Goal: Task Accomplishment & Management: Use online tool/utility

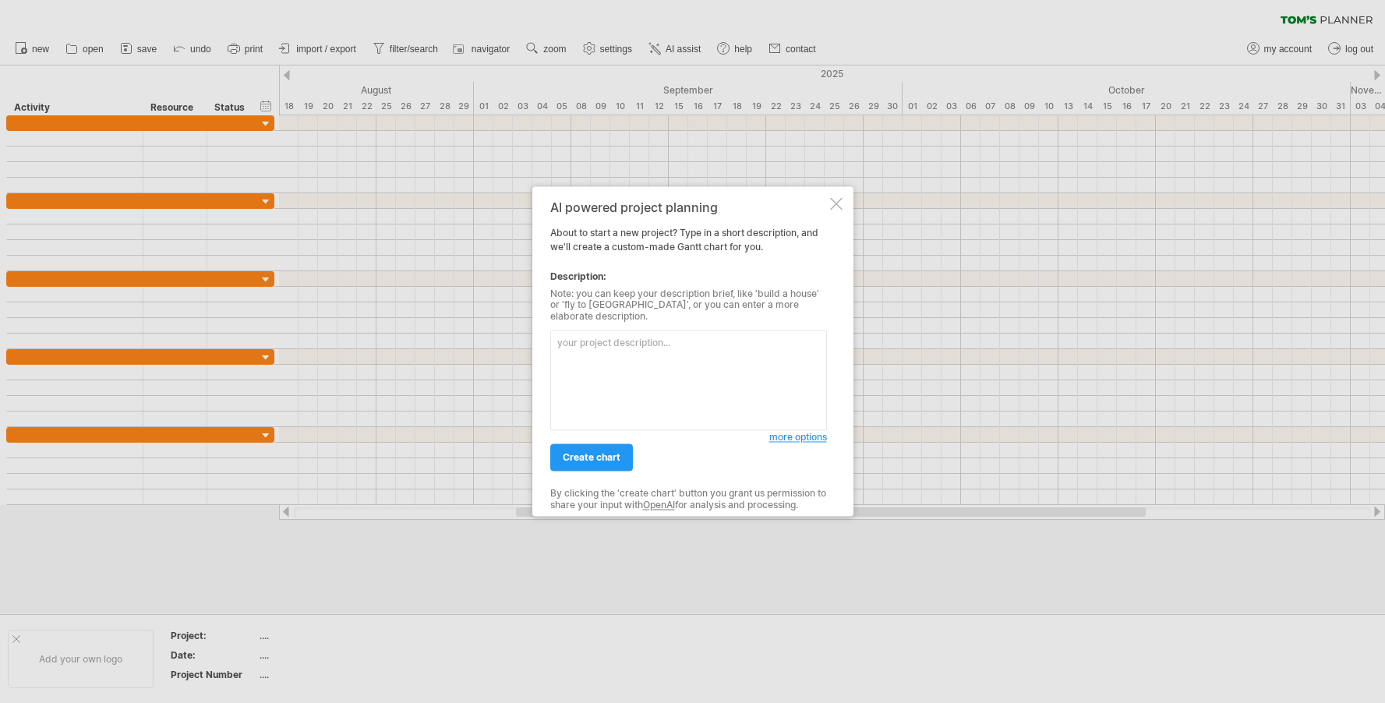
click at [373, 444] on div at bounding box center [692, 351] width 1385 height 703
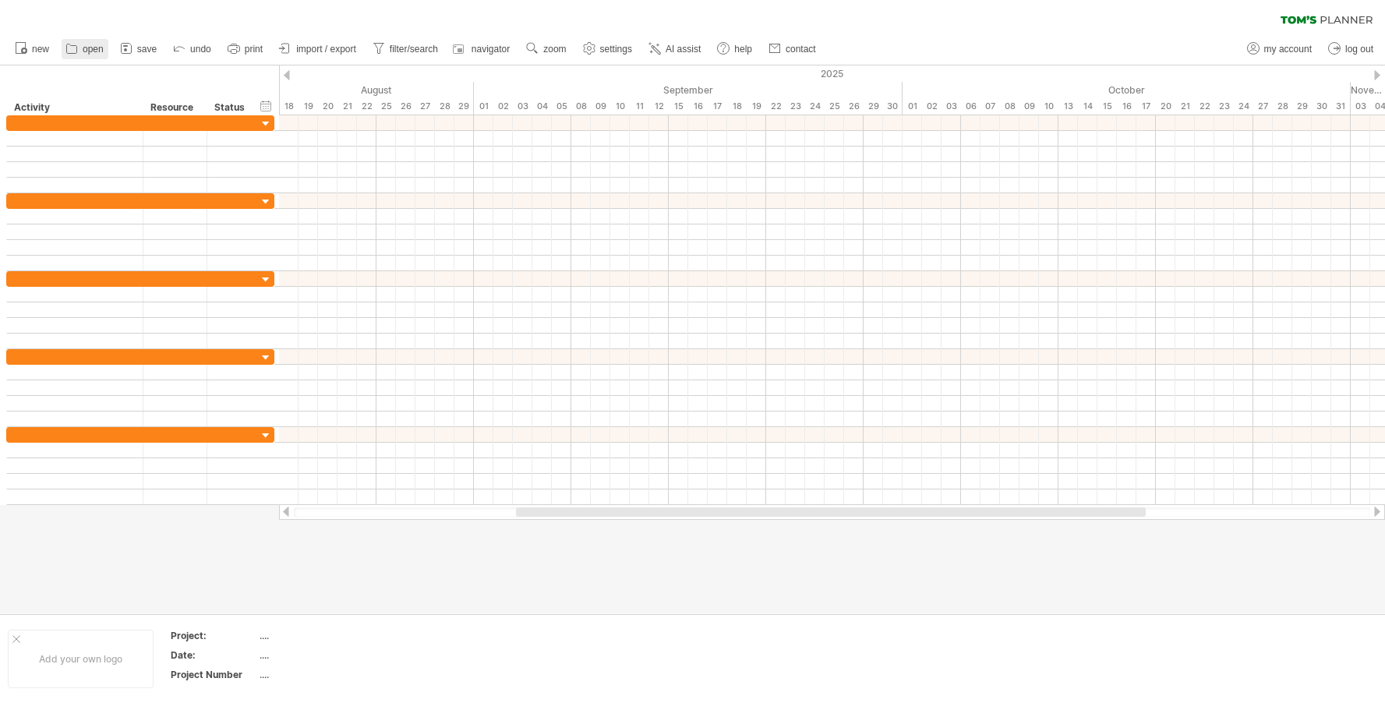
click at [76, 41] on icon at bounding box center [72, 49] width 16 height 16
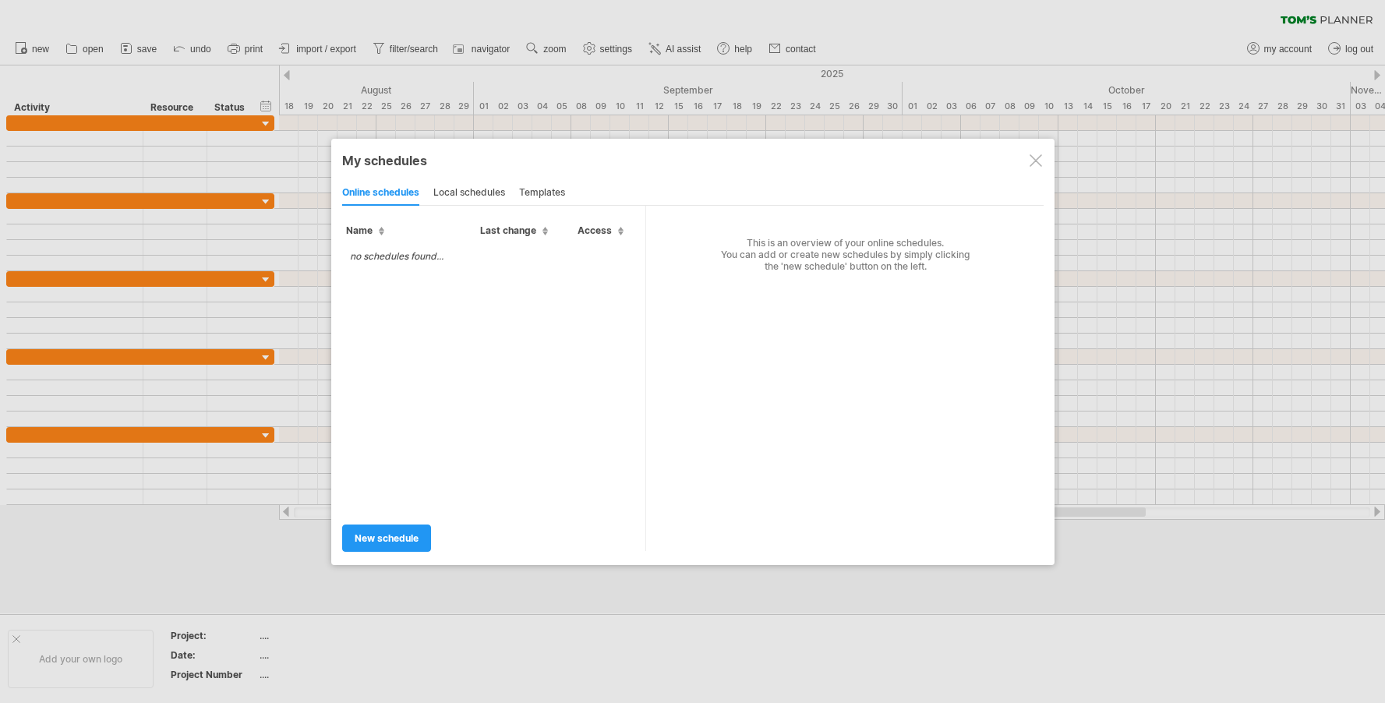
click at [390, 274] on div "no schedules found..." at bounding box center [494, 376] width 304 height 269
click at [458, 200] on div "local schedules" at bounding box center [469, 193] width 72 height 25
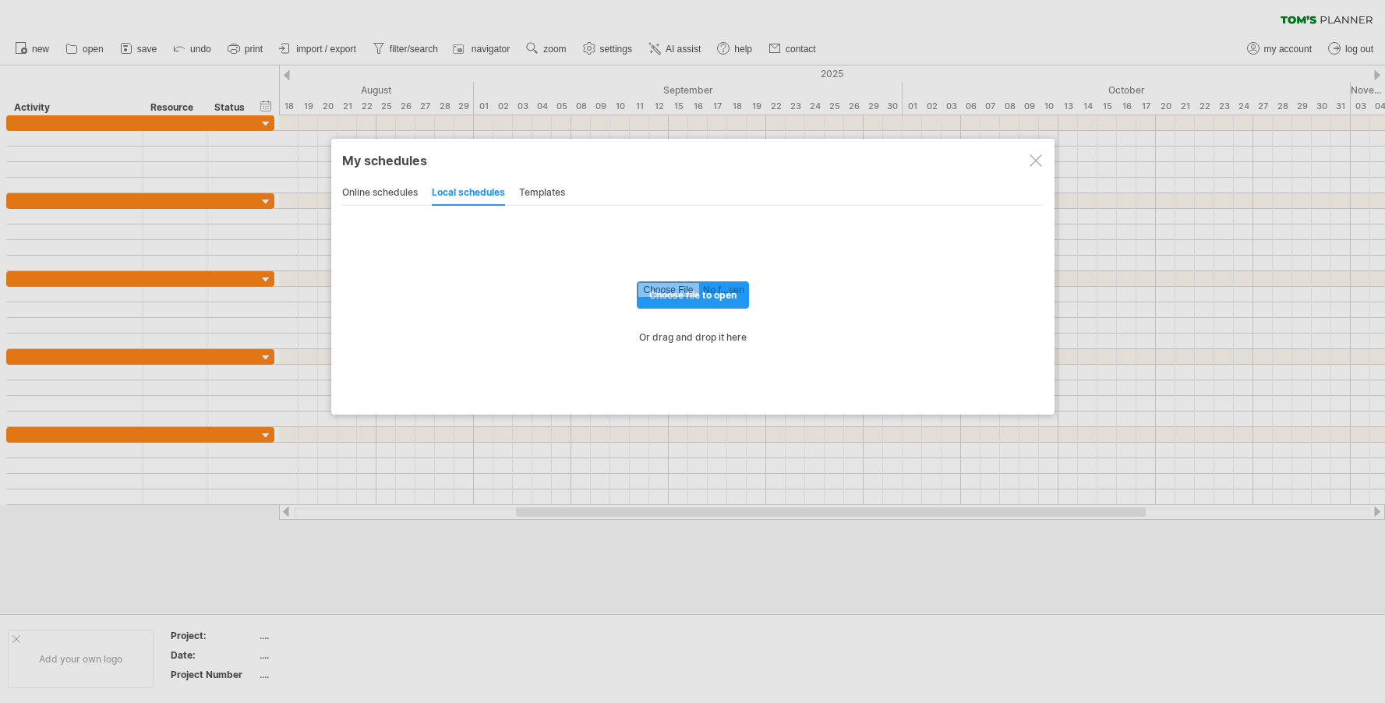
click at [540, 196] on div "templates" at bounding box center [542, 193] width 46 height 25
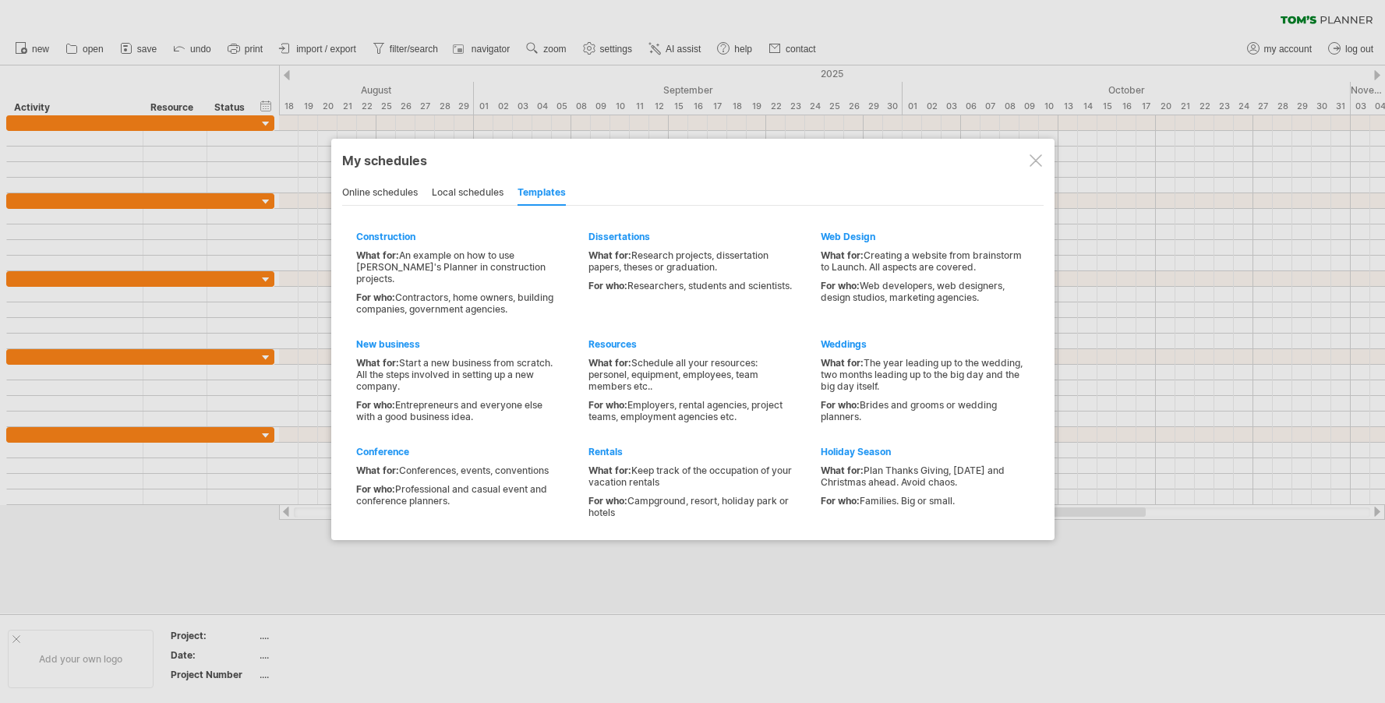
click at [377, 186] on div "online schedules" at bounding box center [380, 193] width 76 height 25
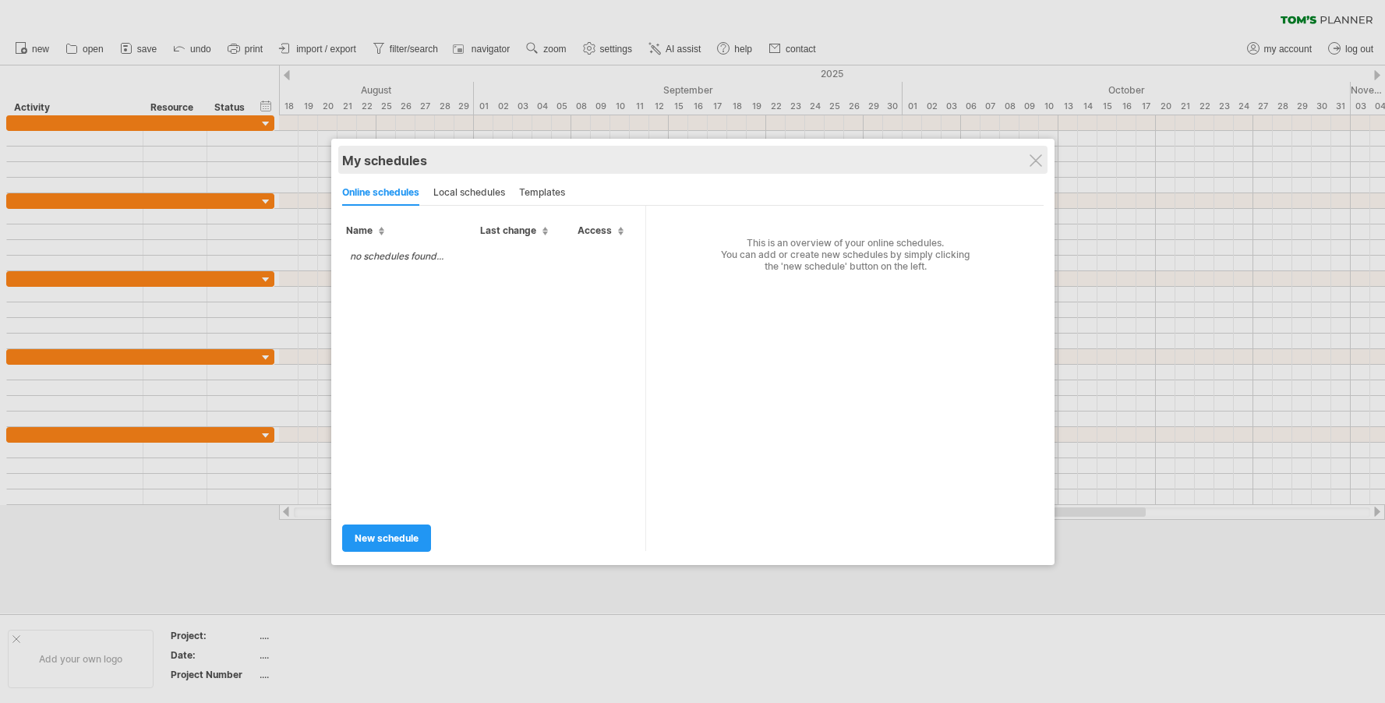
click at [1031, 172] on div "My schedules share/collaborate online" at bounding box center [693, 160] width 702 height 28
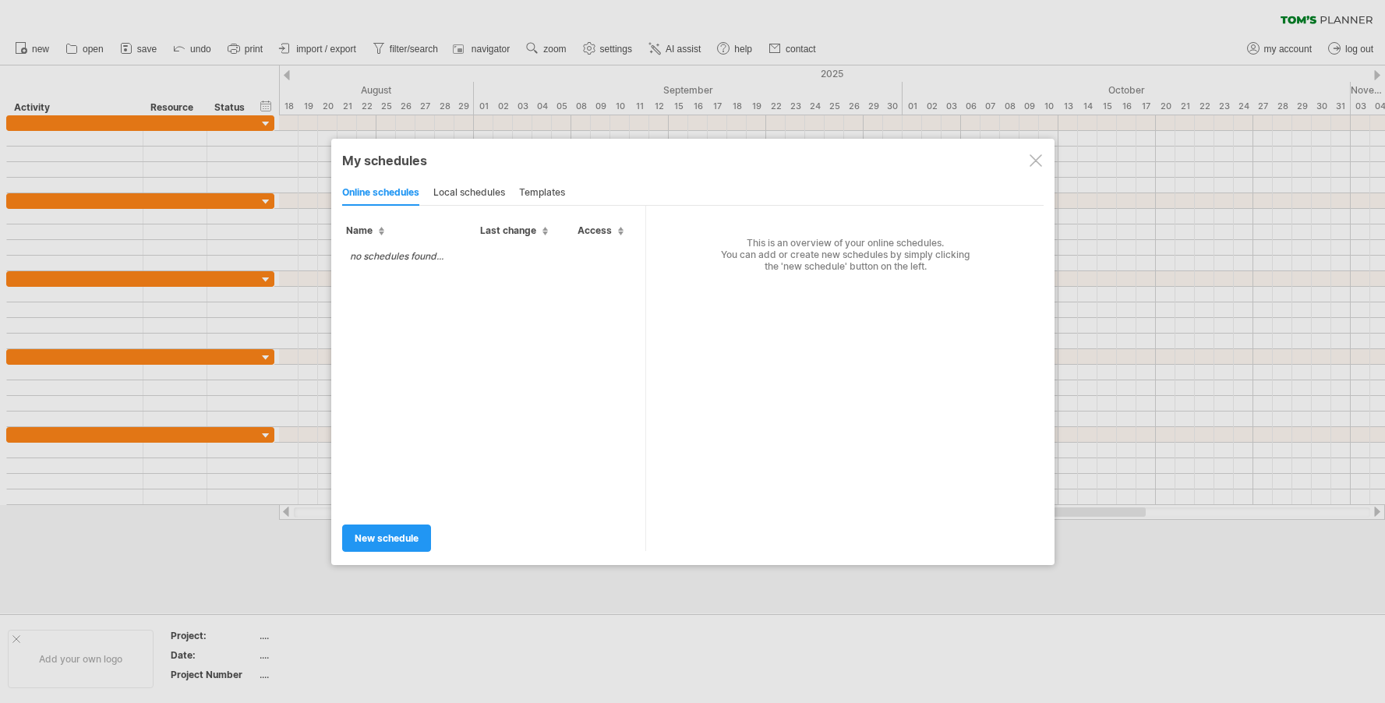
click at [1033, 162] on div at bounding box center [1036, 160] width 12 height 12
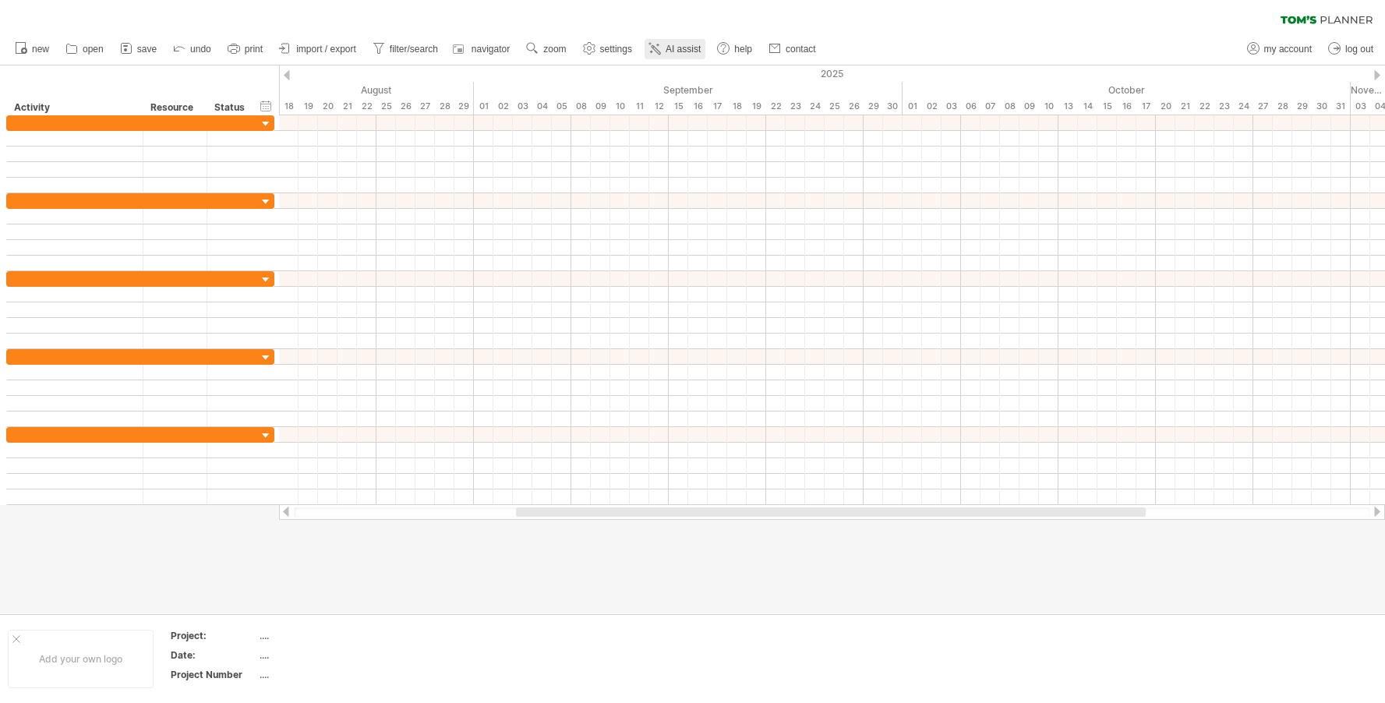
click at [667, 49] on link "AI assist" at bounding box center [675, 49] width 61 height 20
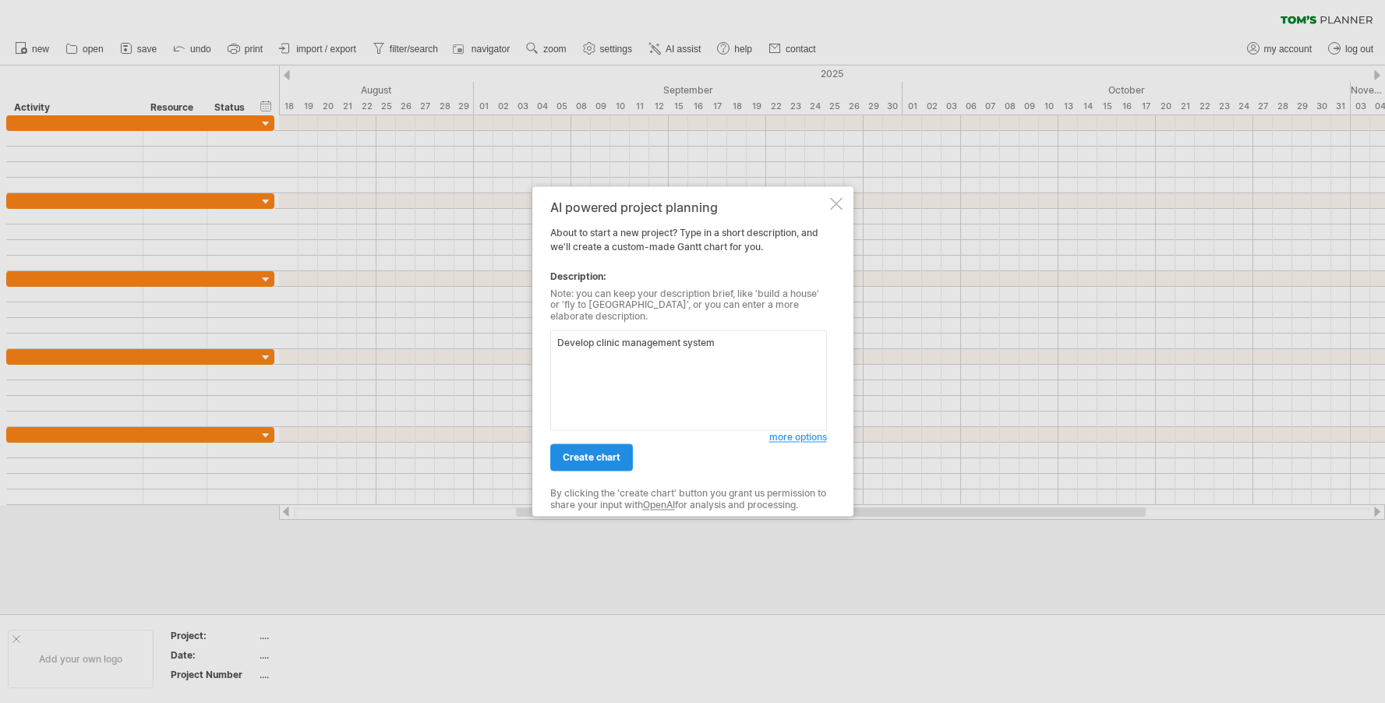
type textarea "Develop clinic management system"
click at [578, 452] on span "create chart" at bounding box center [592, 458] width 58 height 12
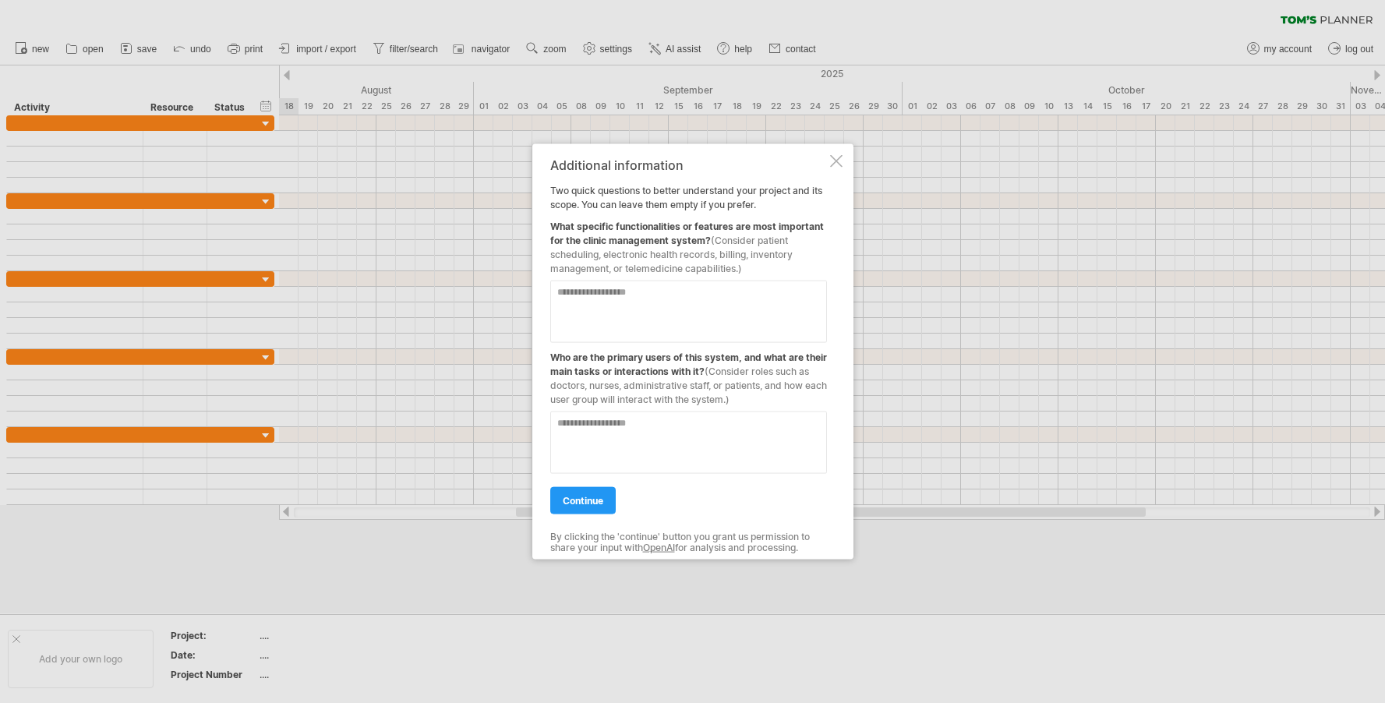
click at [640, 313] on textarea at bounding box center [688, 312] width 277 height 62
click at [656, 299] on textarea "**********" at bounding box center [688, 312] width 277 height 62
click at [696, 297] on textarea "**********" at bounding box center [688, 312] width 277 height 62
type textarea "**********"
click at [684, 433] on textarea at bounding box center [688, 443] width 277 height 62
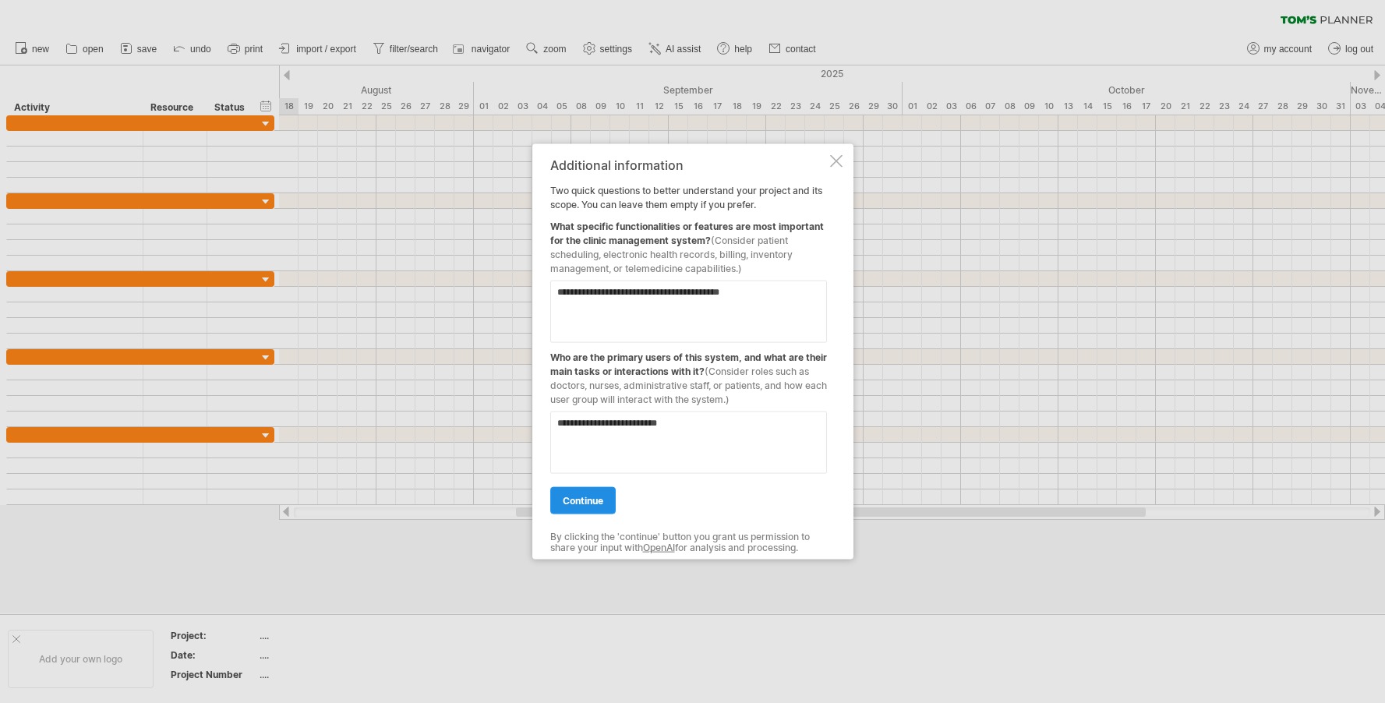
type textarea "**********"
click at [607, 492] on link "continue" at bounding box center [582, 500] width 65 height 27
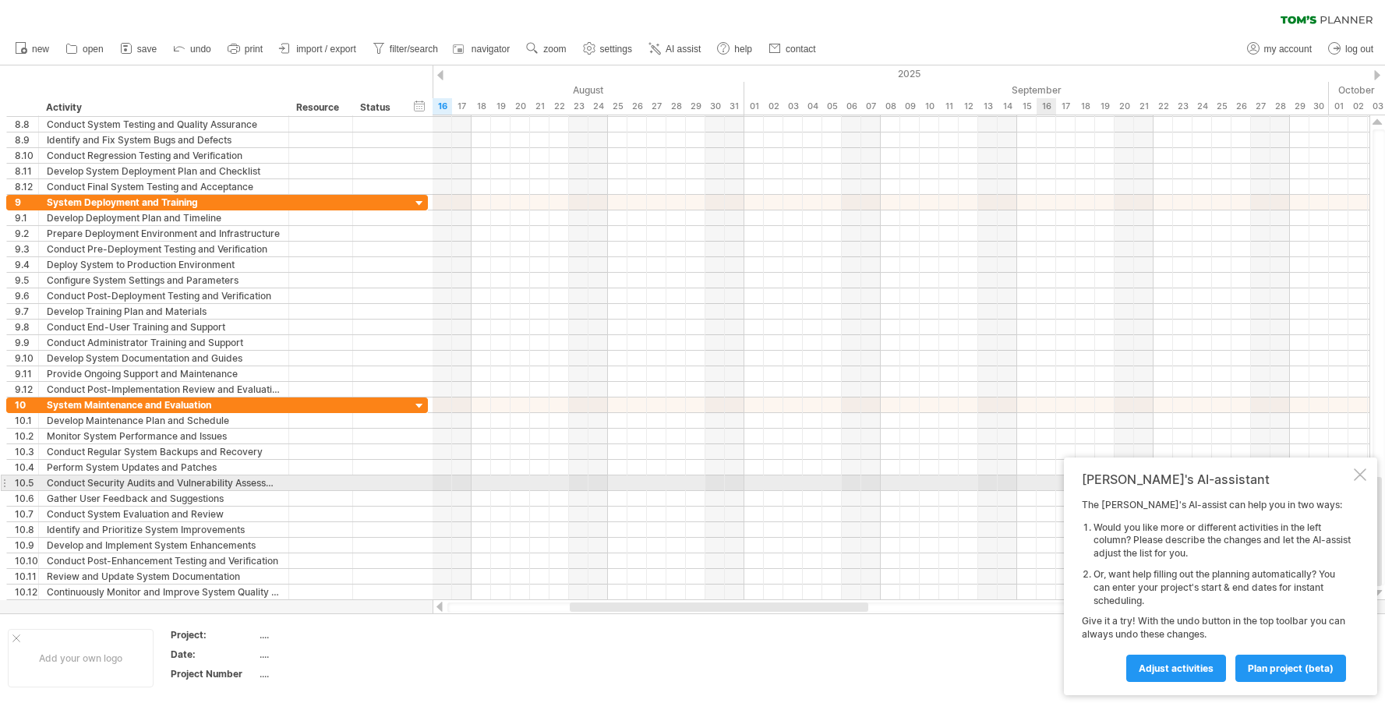
click at [1364, 479] on div at bounding box center [1360, 475] width 12 height 12
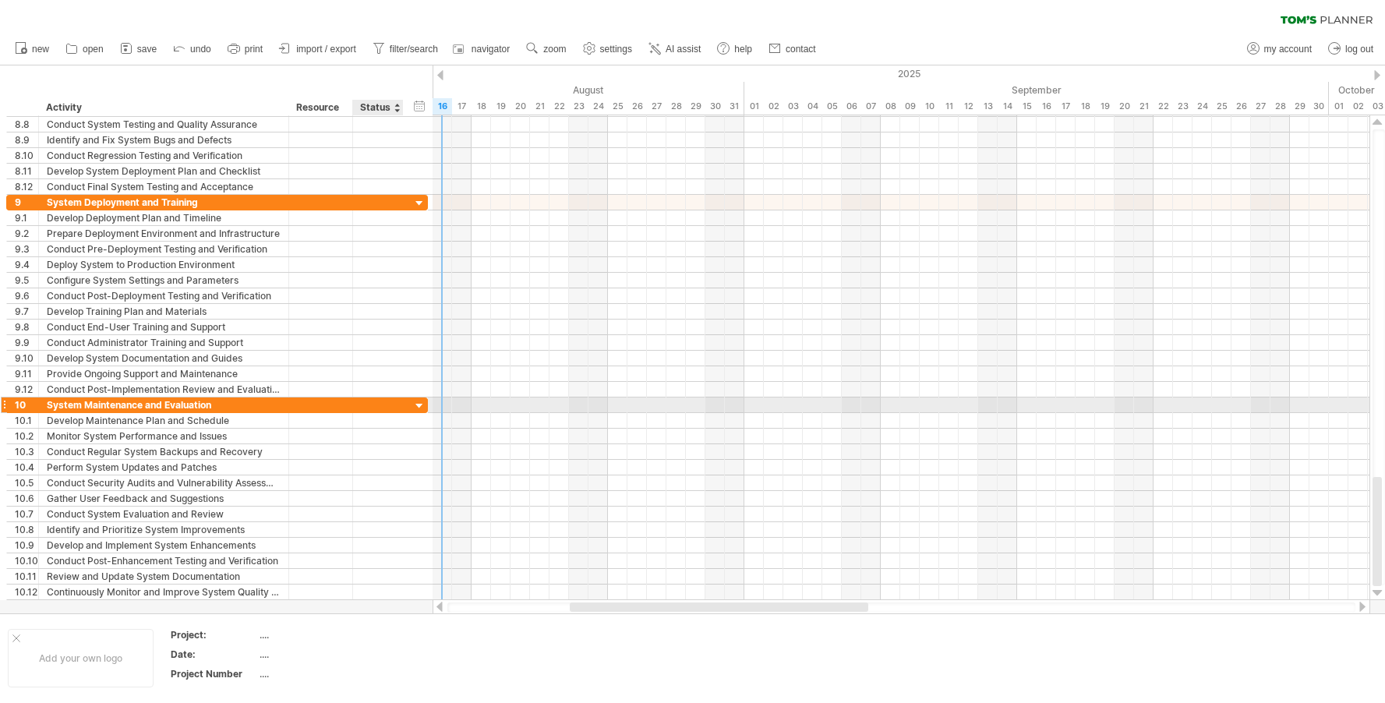
click at [423, 410] on div at bounding box center [419, 406] width 15 height 15
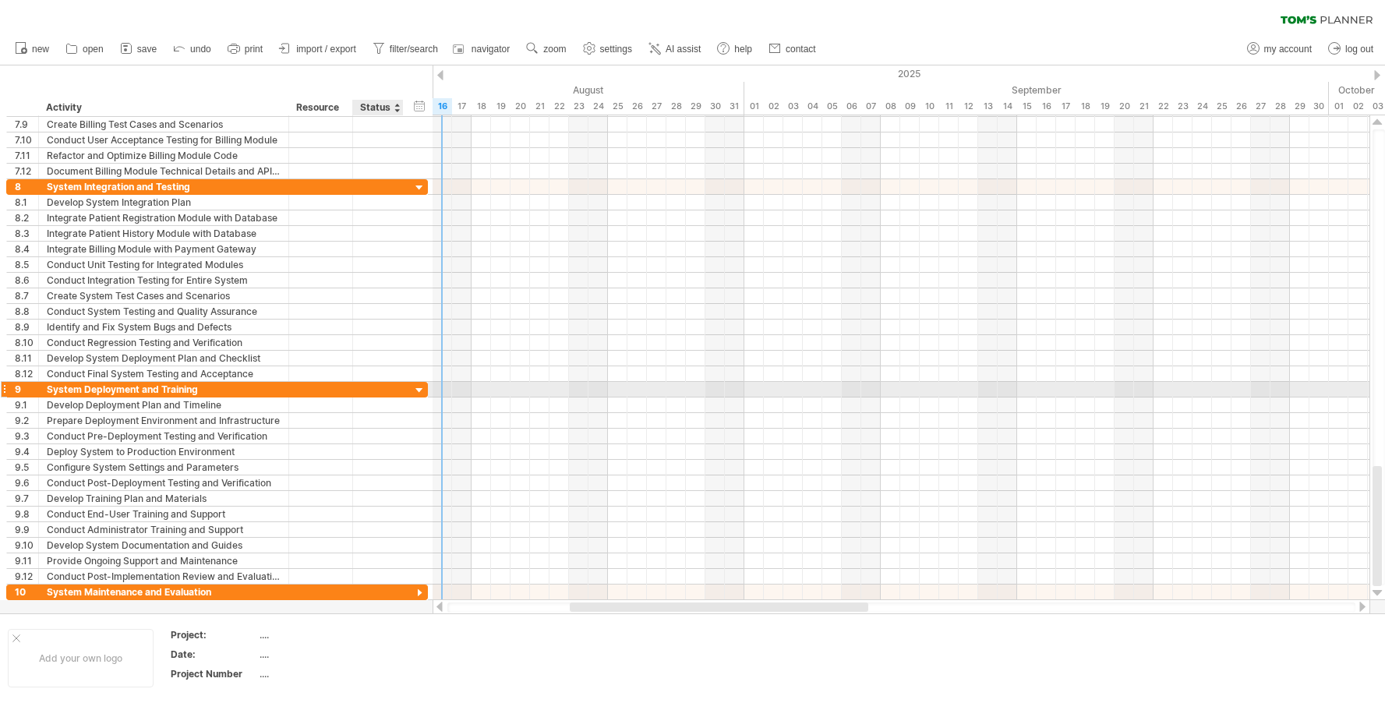
click at [420, 392] on div at bounding box center [419, 391] width 15 height 15
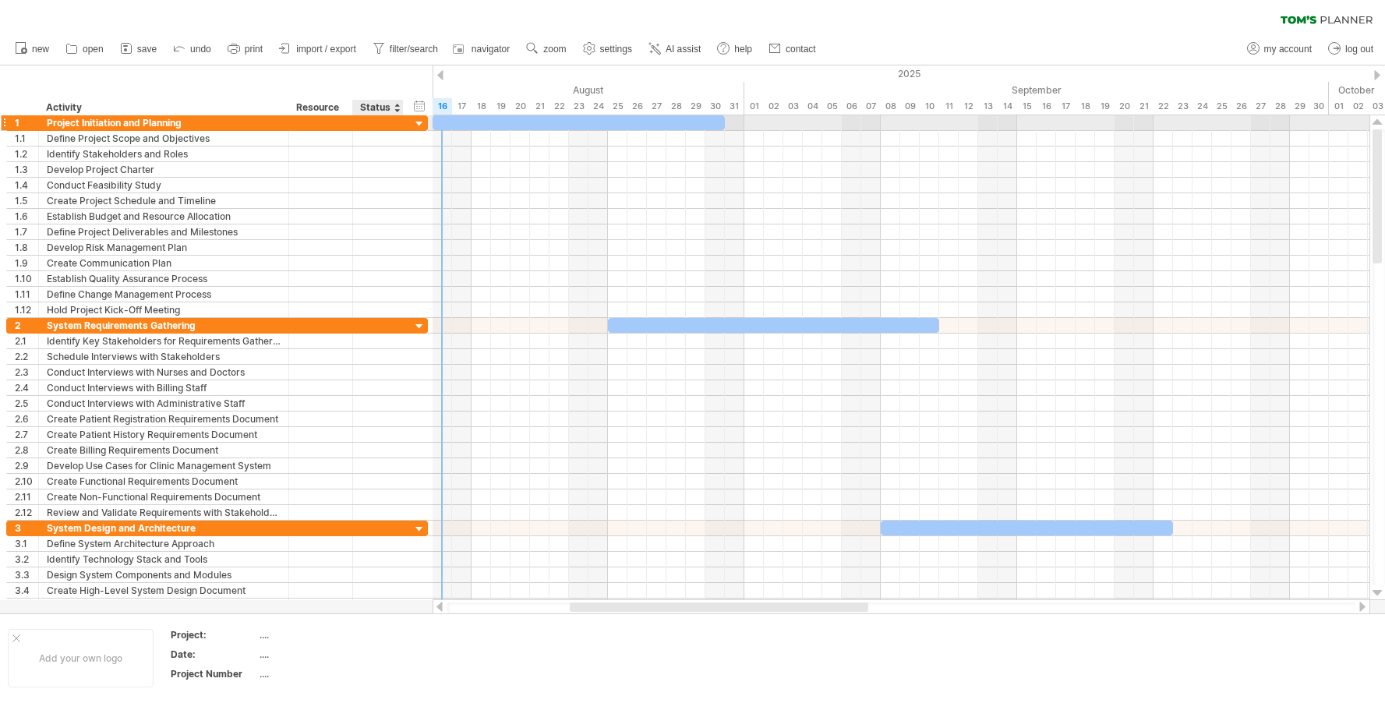
click at [416, 122] on div at bounding box center [419, 124] width 15 height 15
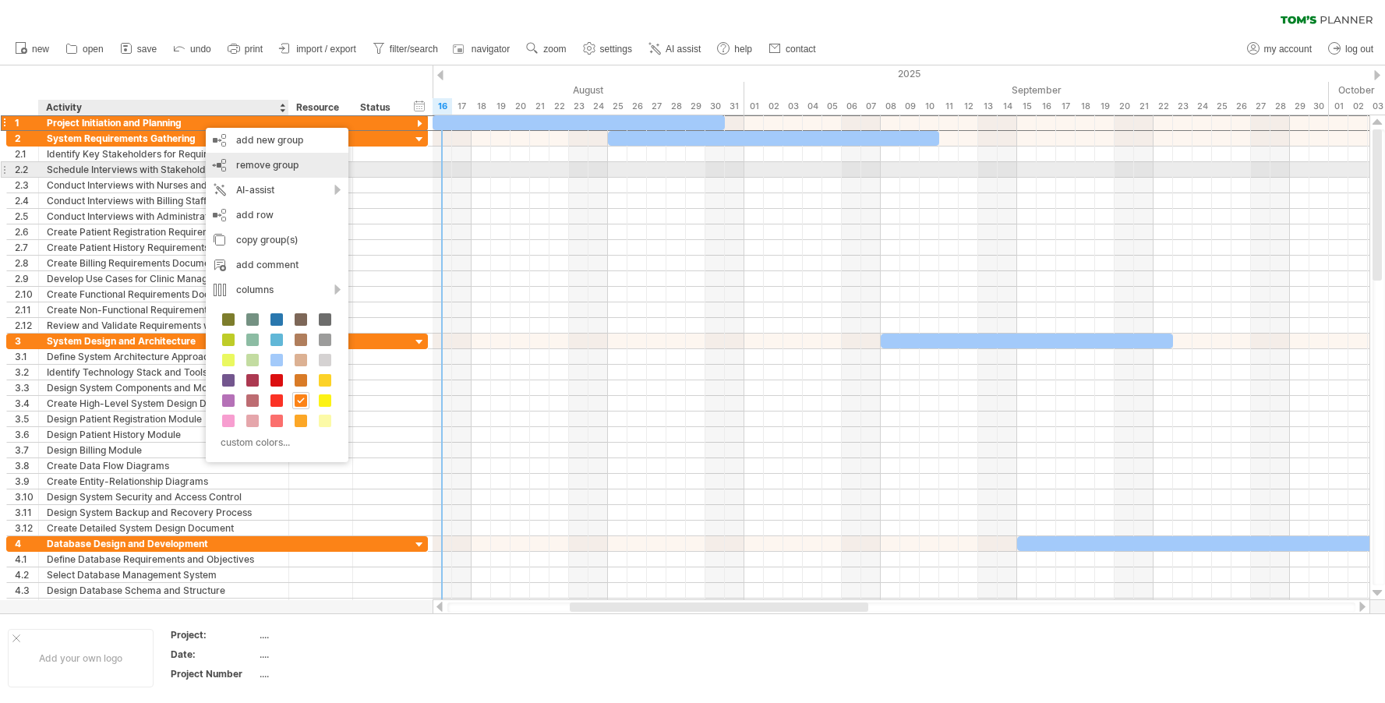
click at [245, 163] on span "remove group" at bounding box center [267, 165] width 62 height 12
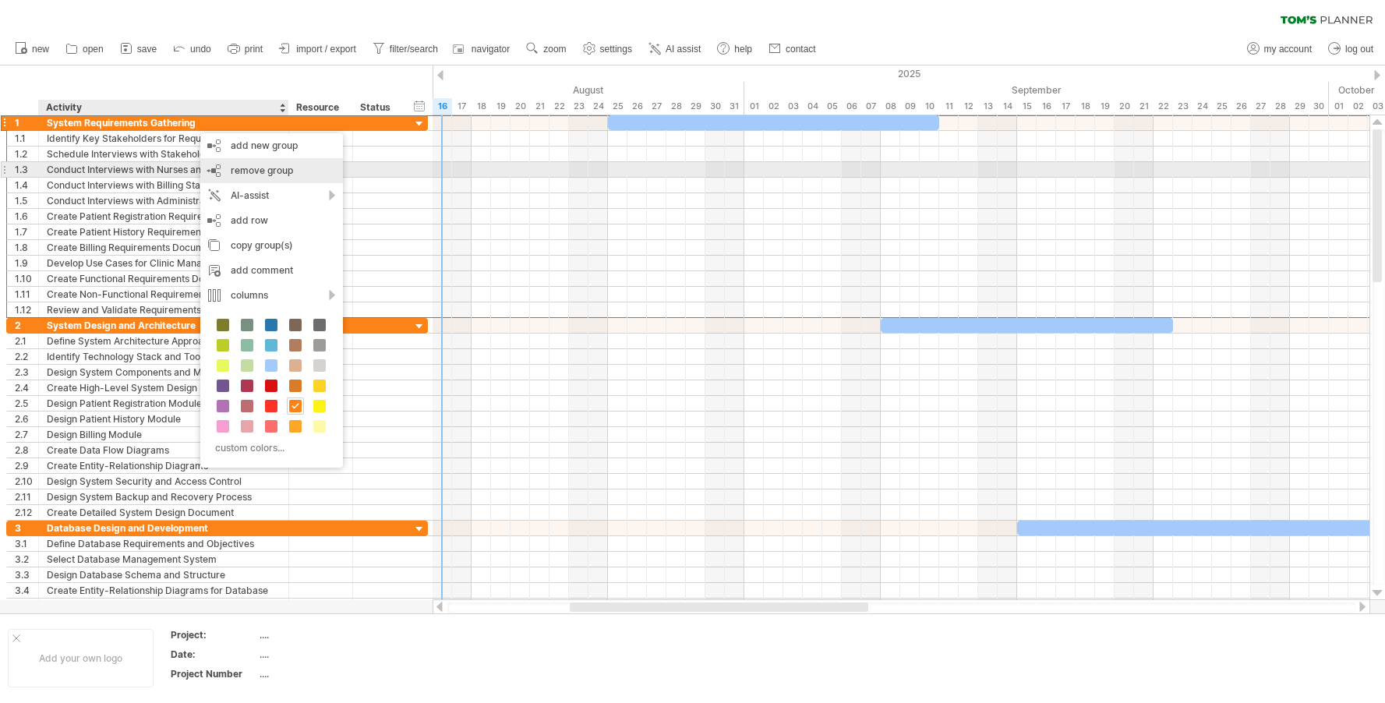
click at [238, 165] on span "remove group" at bounding box center [262, 171] width 62 height 12
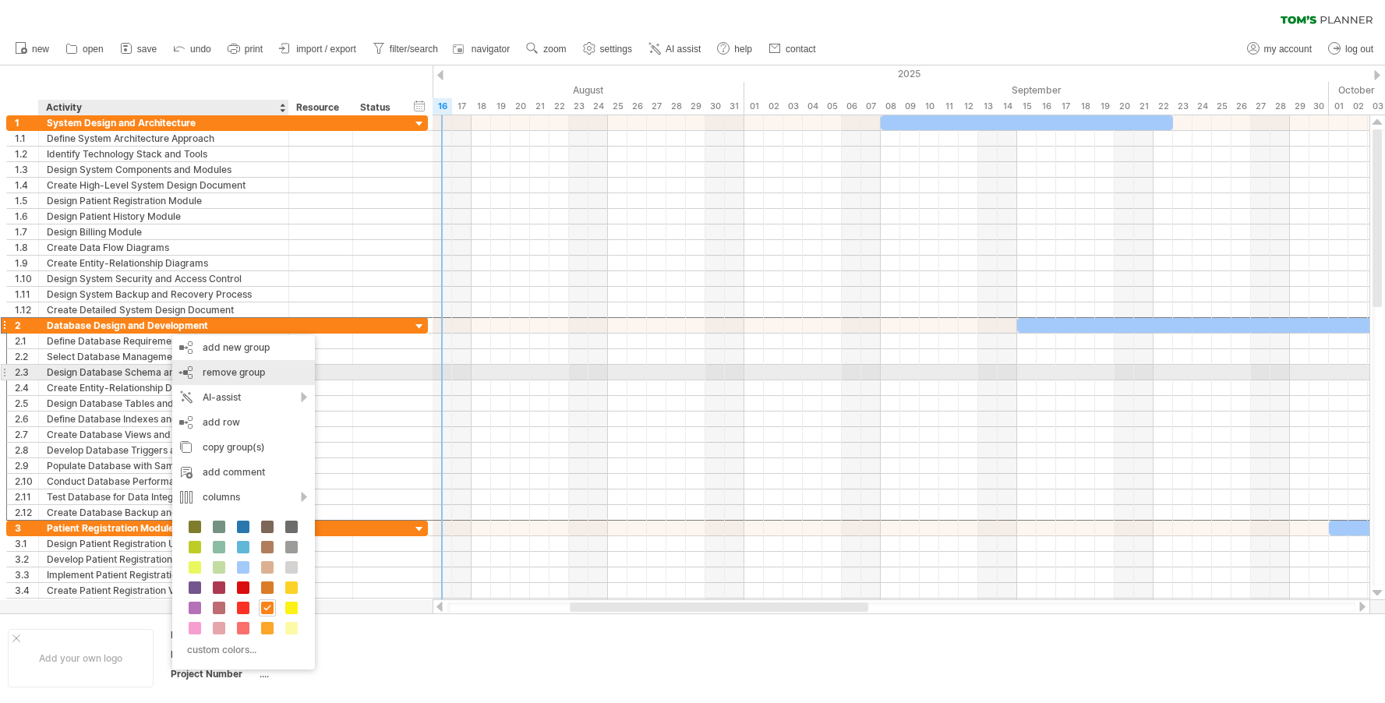
click at [228, 377] on span "remove group" at bounding box center [234, 372] width 62 height 12
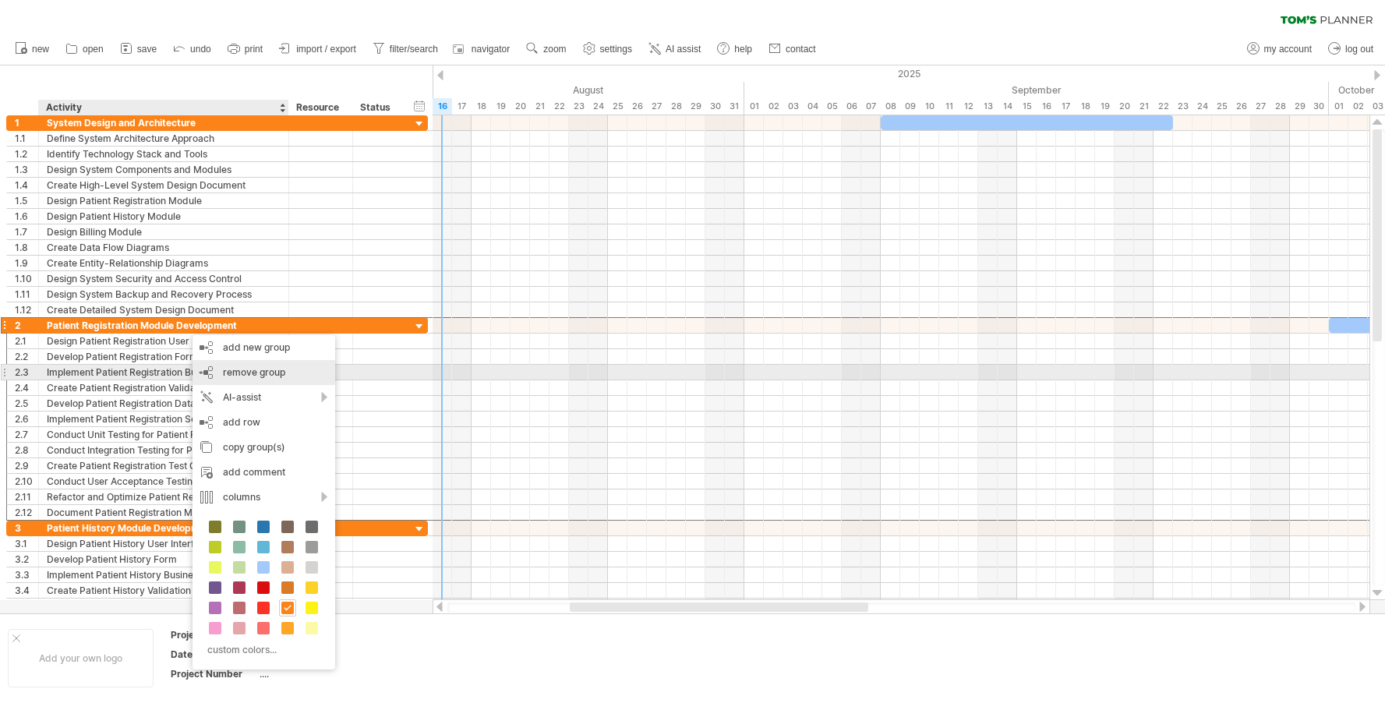
click at [225, 376] on span "remove group" at bounding box center [254, 372] width 62 height 12
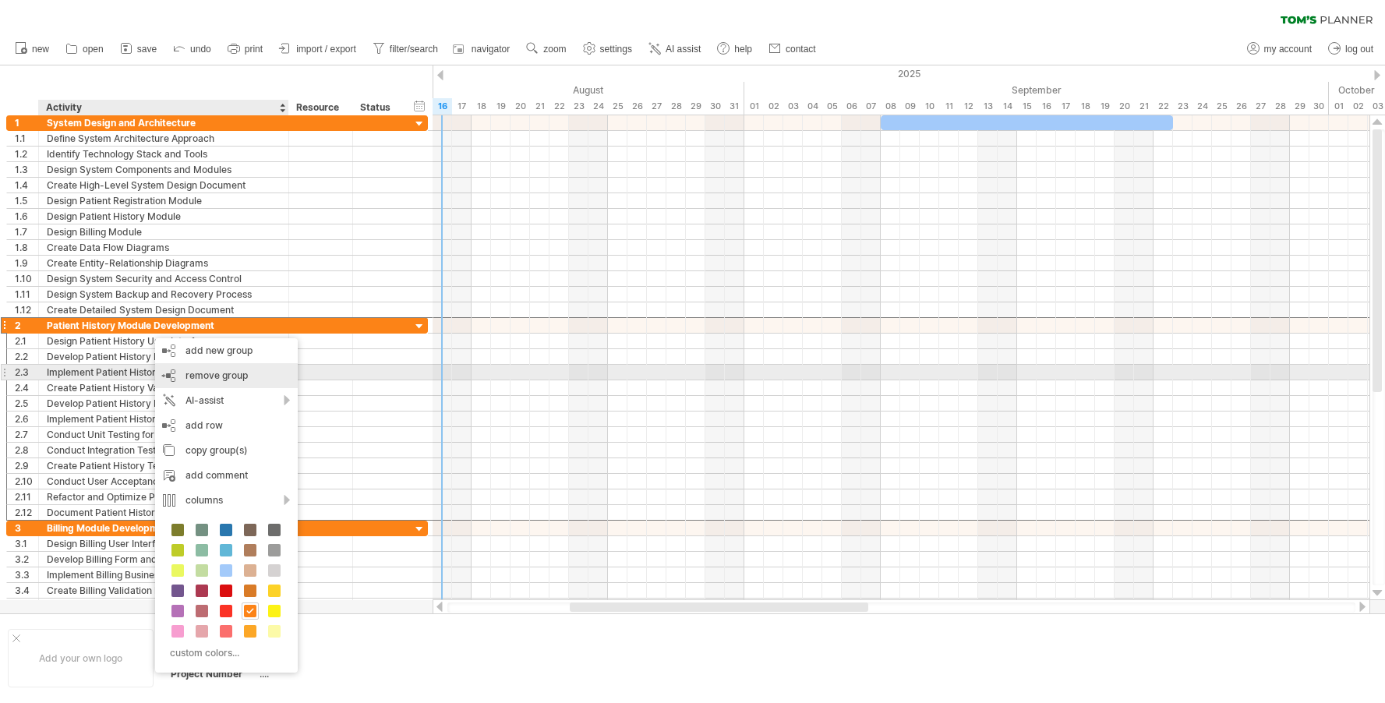
click at [202, 373] on span "remove group" at bounding box center [217, 376] width 62 height 12
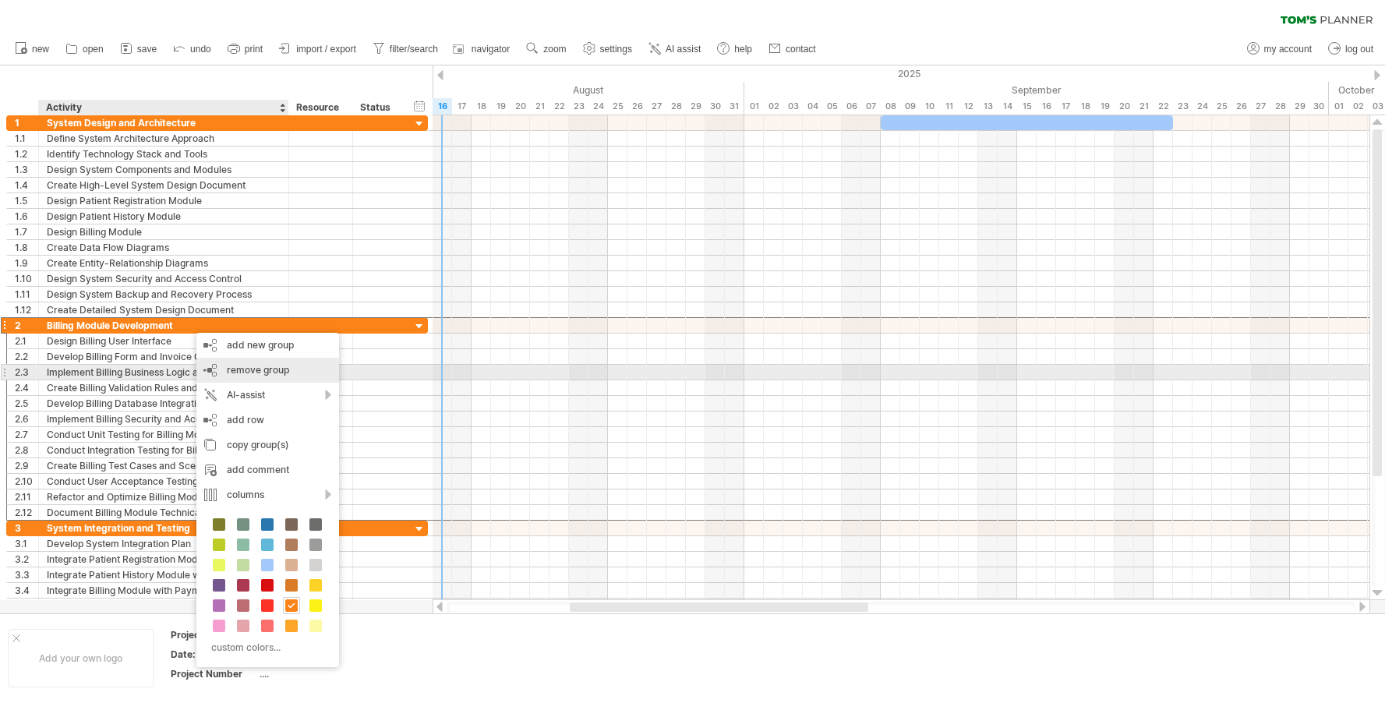
click at [233, 369] on span "remove group" at bounding box center [258, 370] width 62 height 12
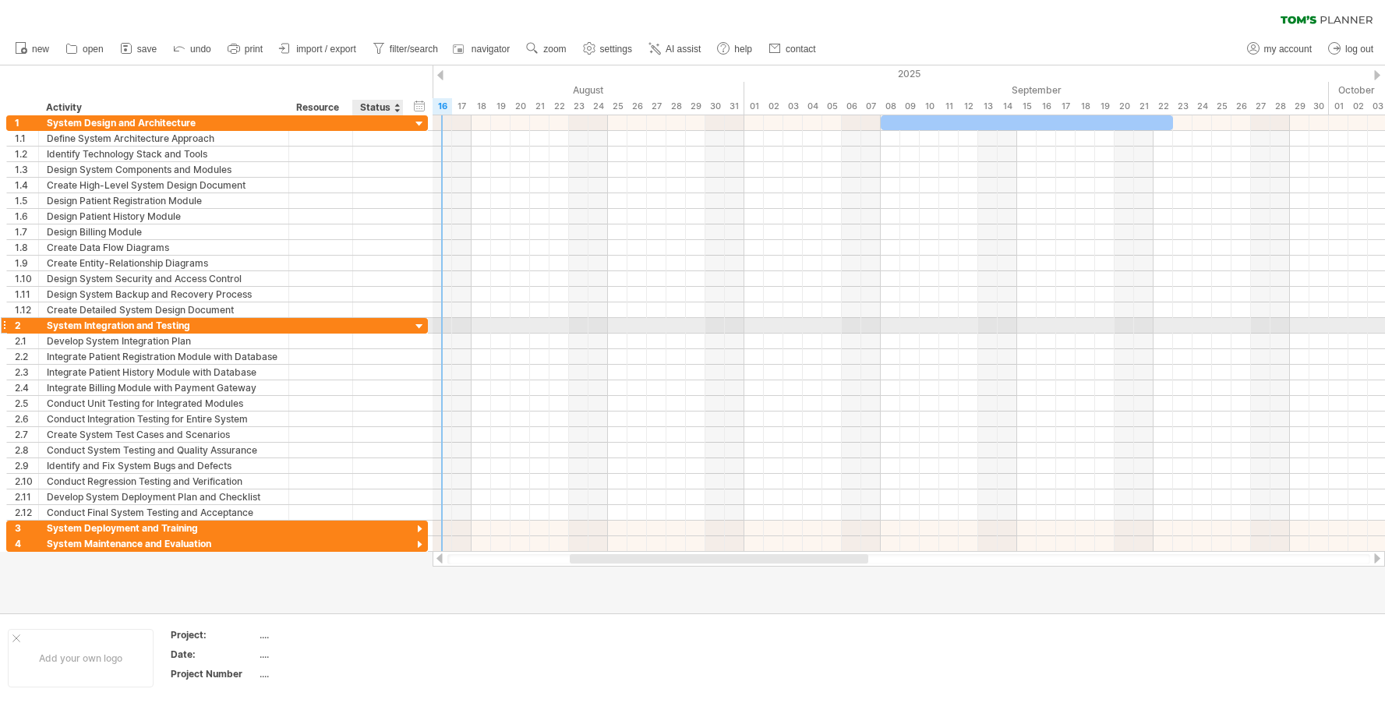
click at [420, 324] on div at bounding box center [419, 327] width 15 height 15
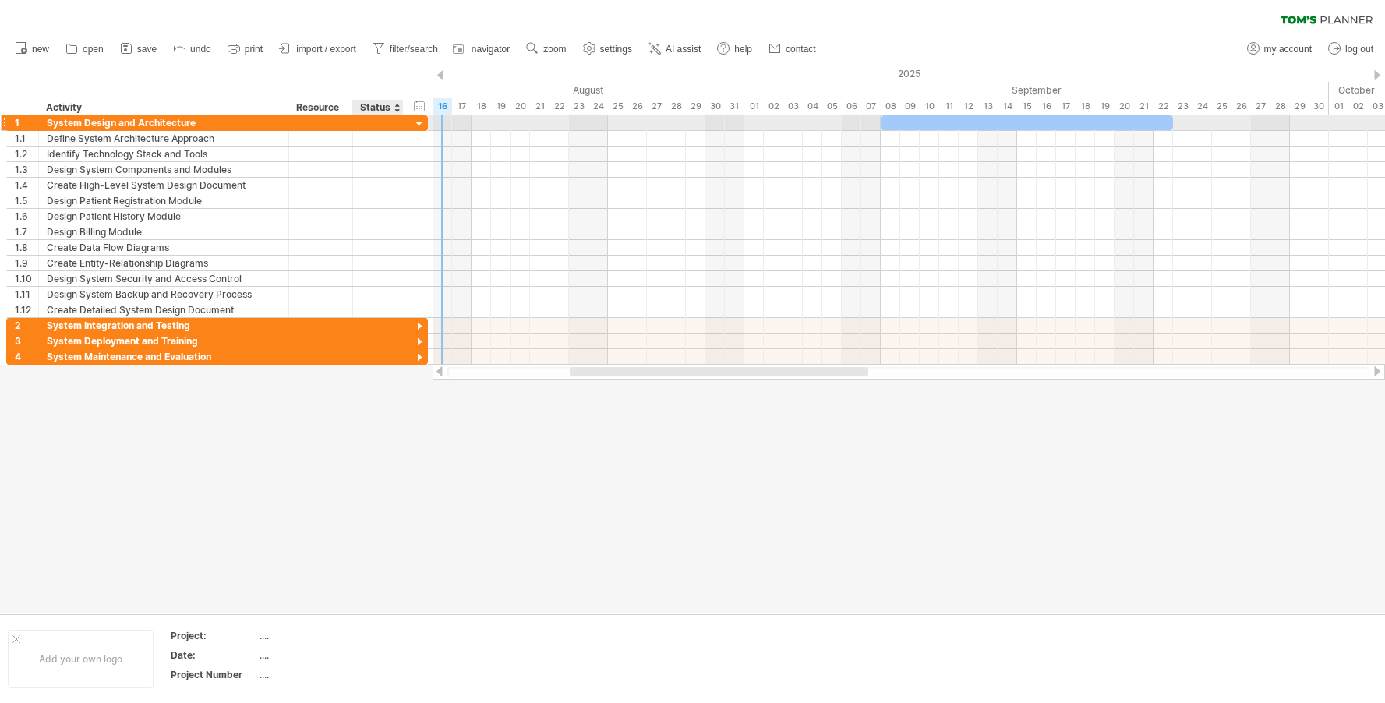
click at [416, 124] on div at bounding box center [419, 124] width 15 height 15
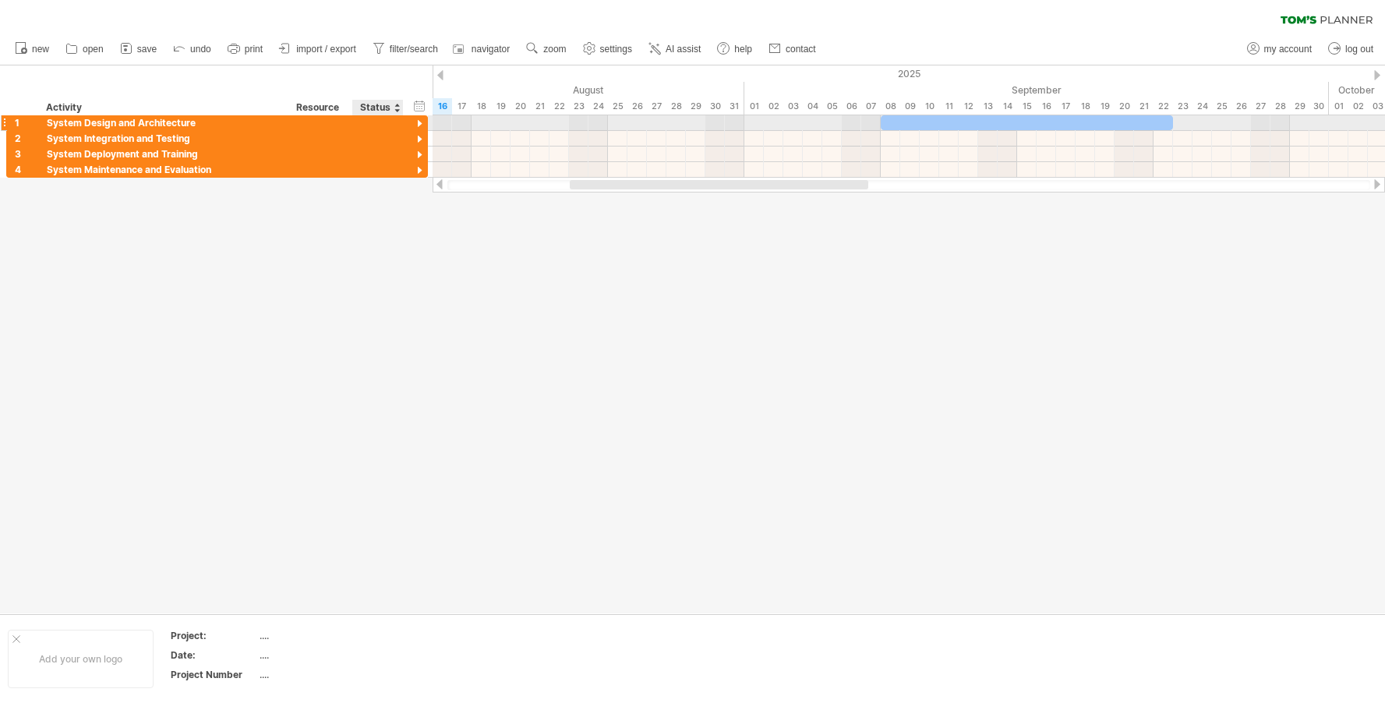
click at [414, 122] on div at bounding box center [419, 124] width 15 height 15
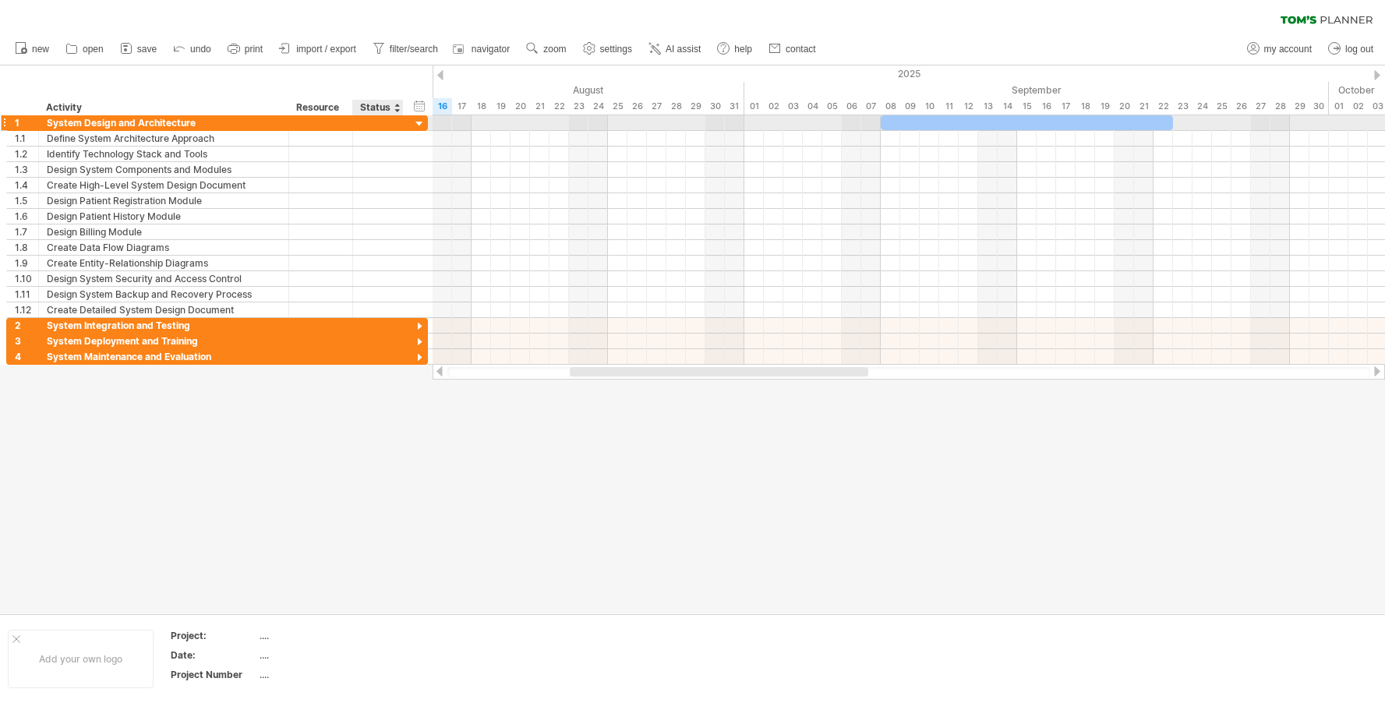
click at [417, 128] on div at bounding box center [419, 124] width 15 height 15
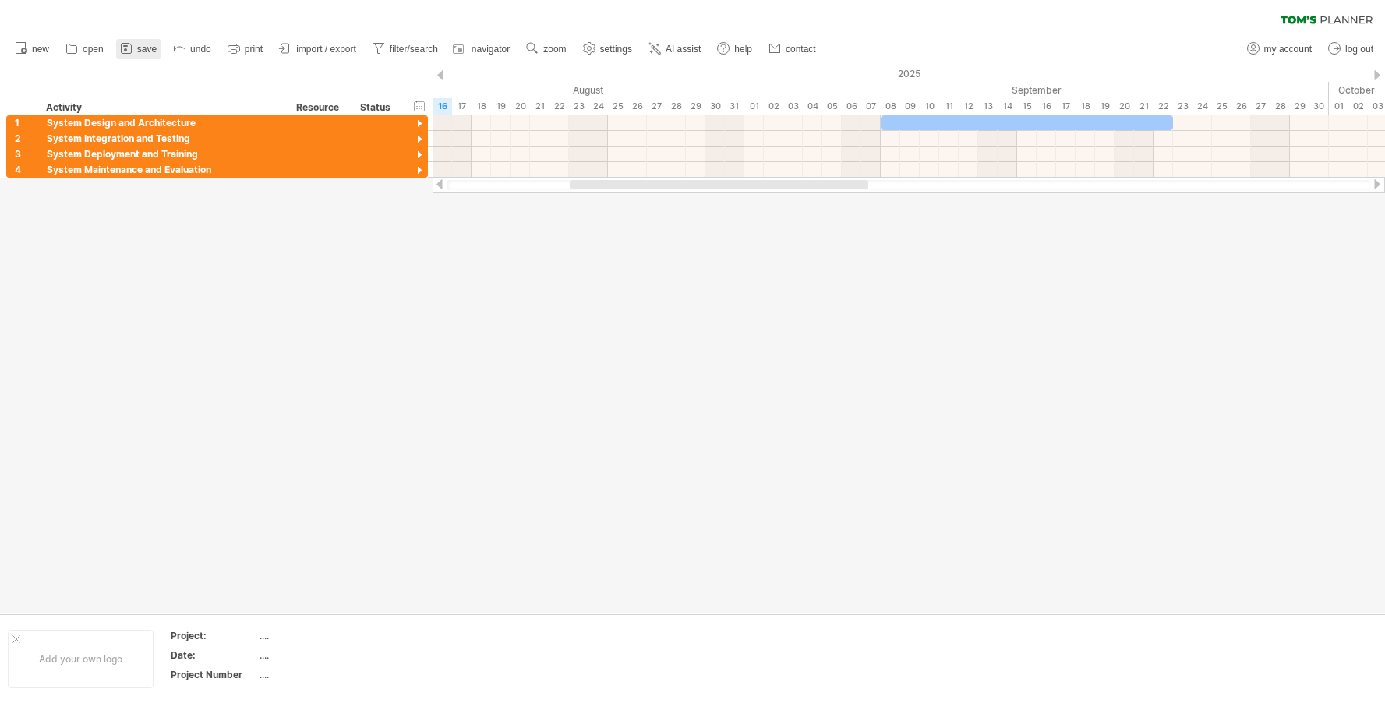
click at [137, 45] on span "save" at bounding box center [146, 49] width 19 height 11
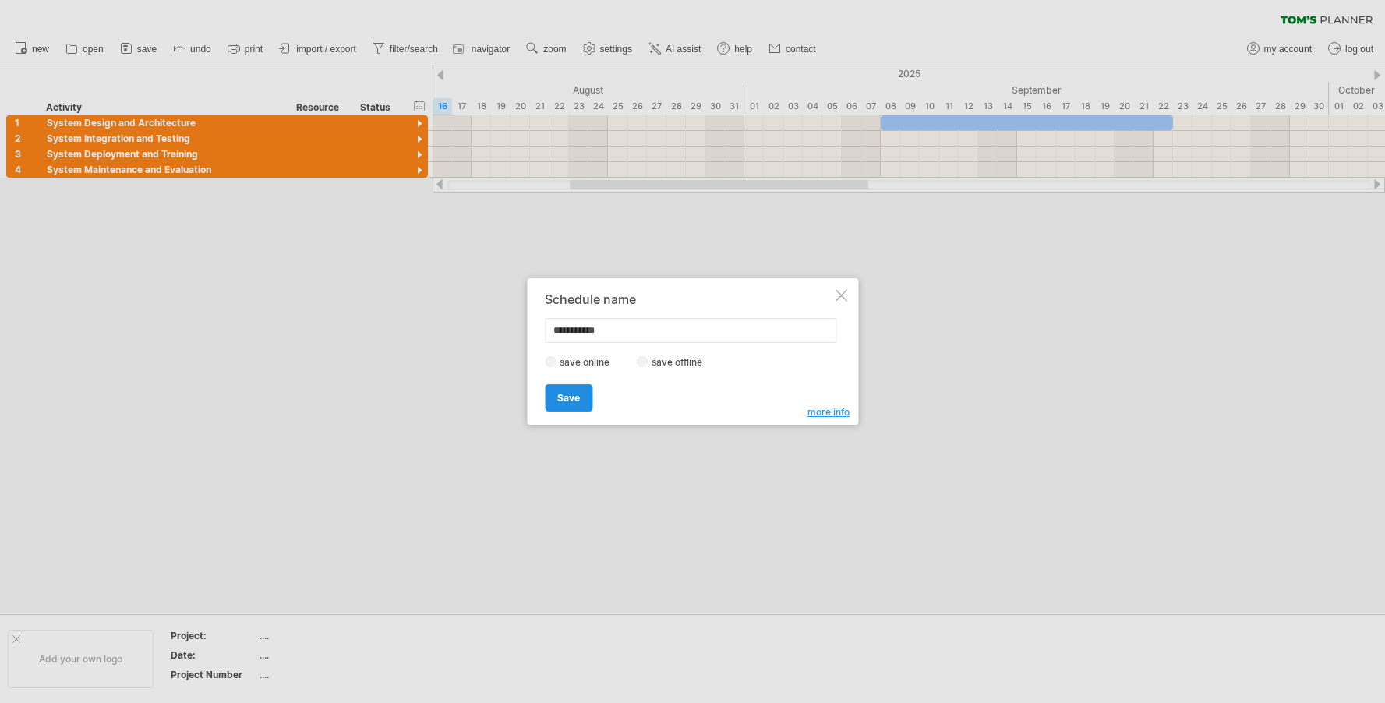
click at [562, 402] on span "Save" at bounding box center [568, 398] width 23 height 12
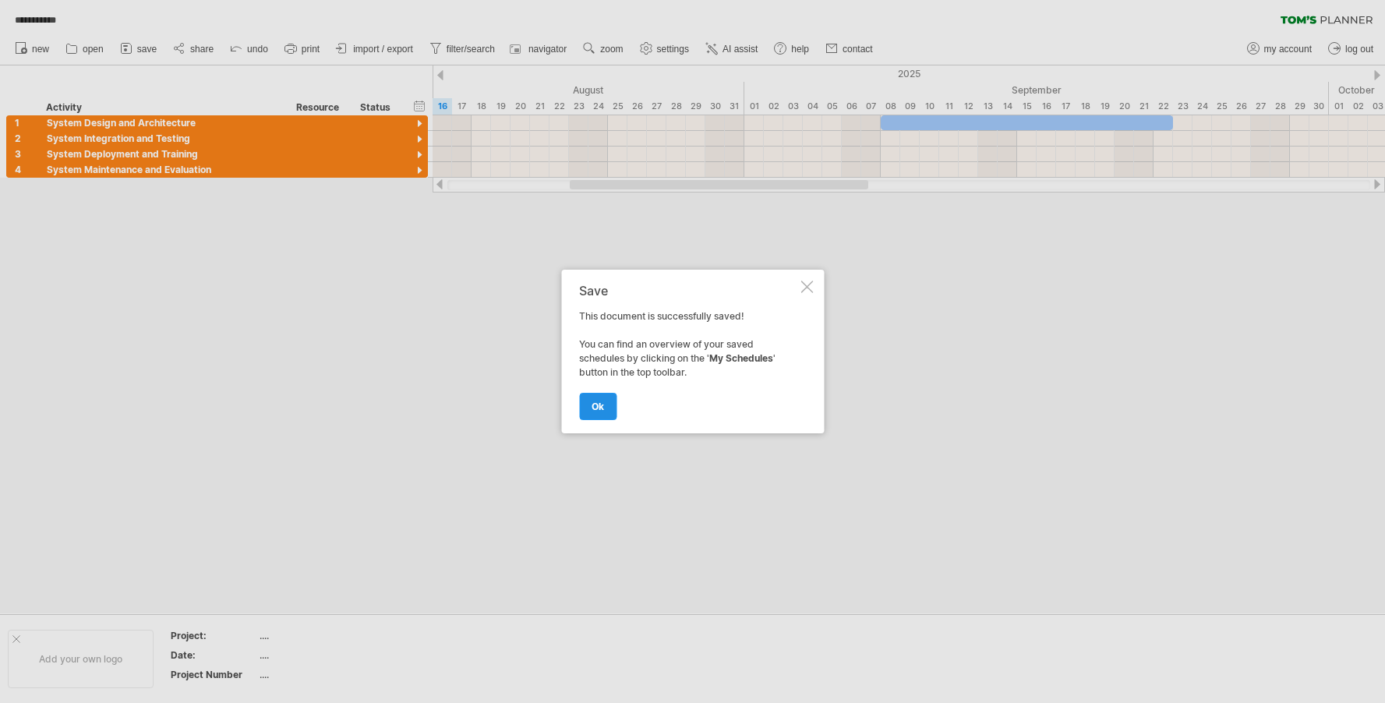
click at [604, 407] on span "ok" at bounding box center [598, 407] width 12 height 12
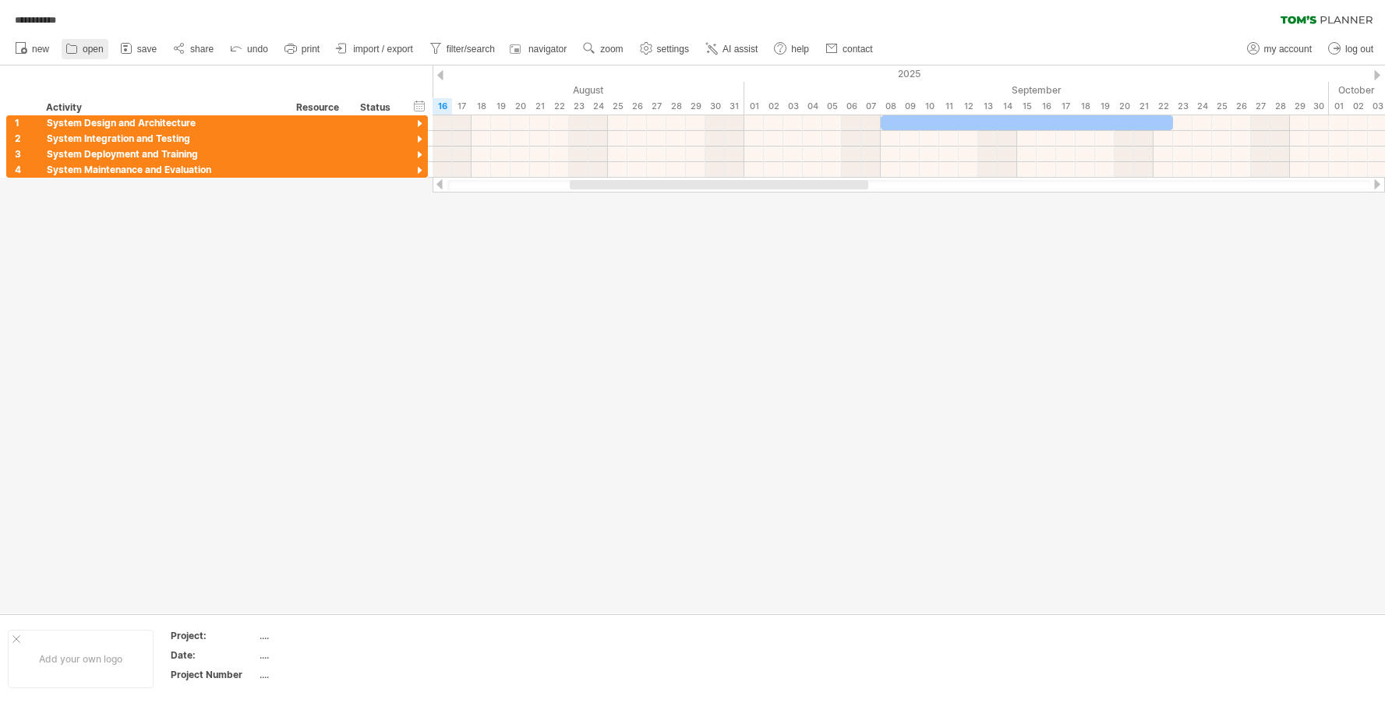
click at [72, 43] on icon at bounding box center [72, 49] width 16 height 16
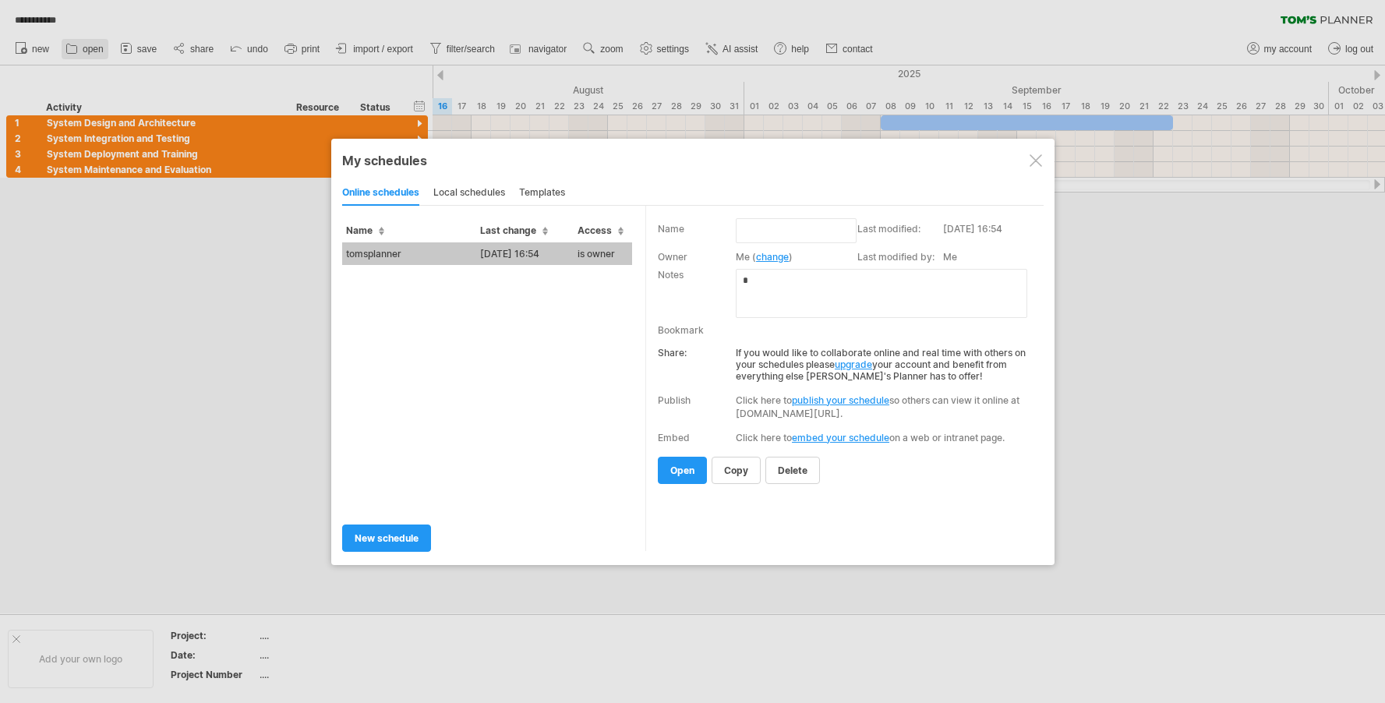
type input "**********"
click at [1032, 157] on div at bounding box center [1036, 160] width 12 height 12
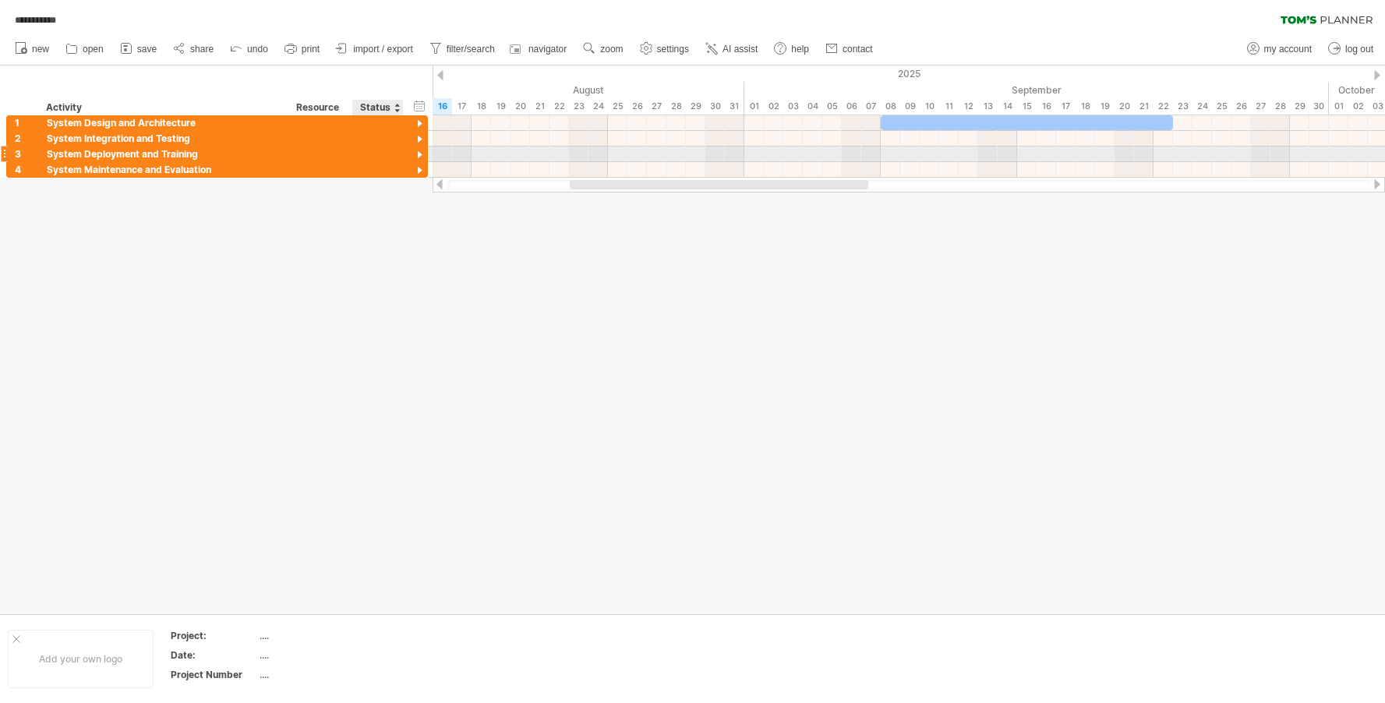
click at [407, 151] on div "**********" at bounding box center [217, 155] width 422 height 16
click at [418, 154] on div at bounding box center [419, 155] width 15 height 15
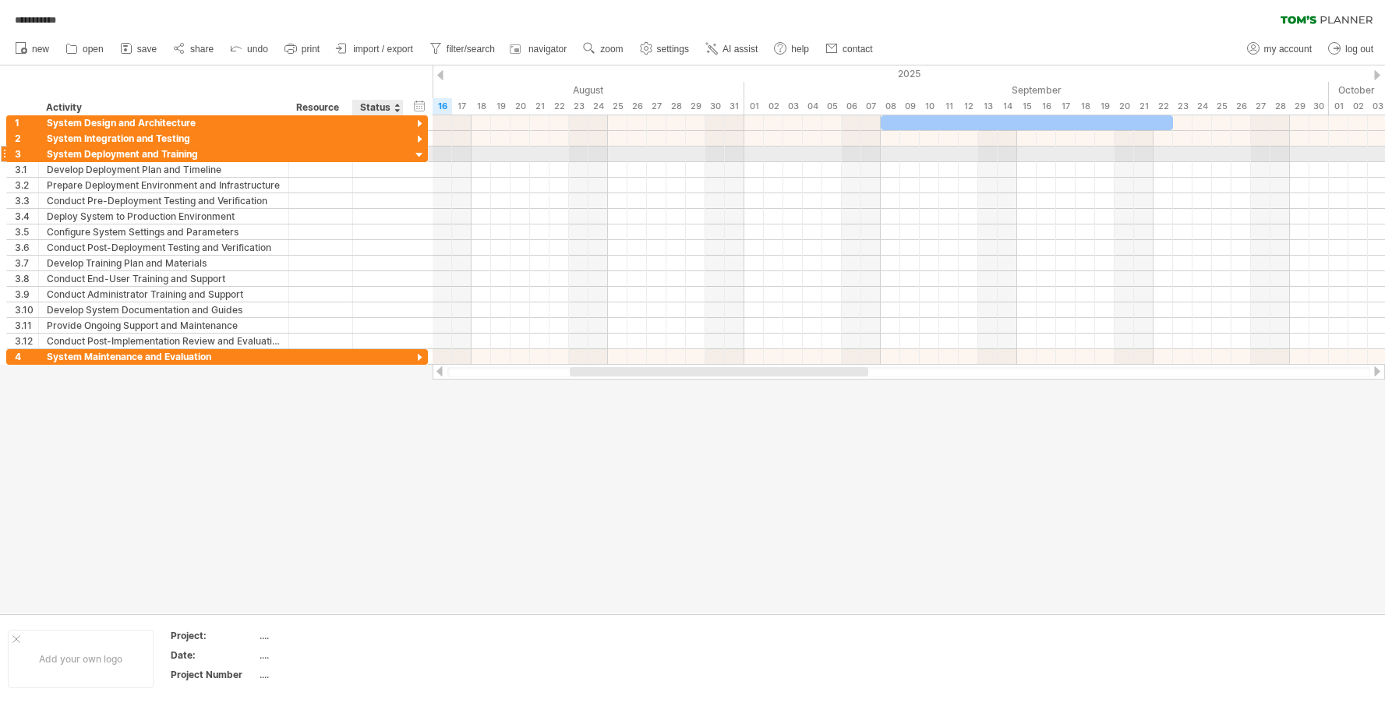
click at [418, 154] on div at bounding box center [419, 155] width 15 height 15
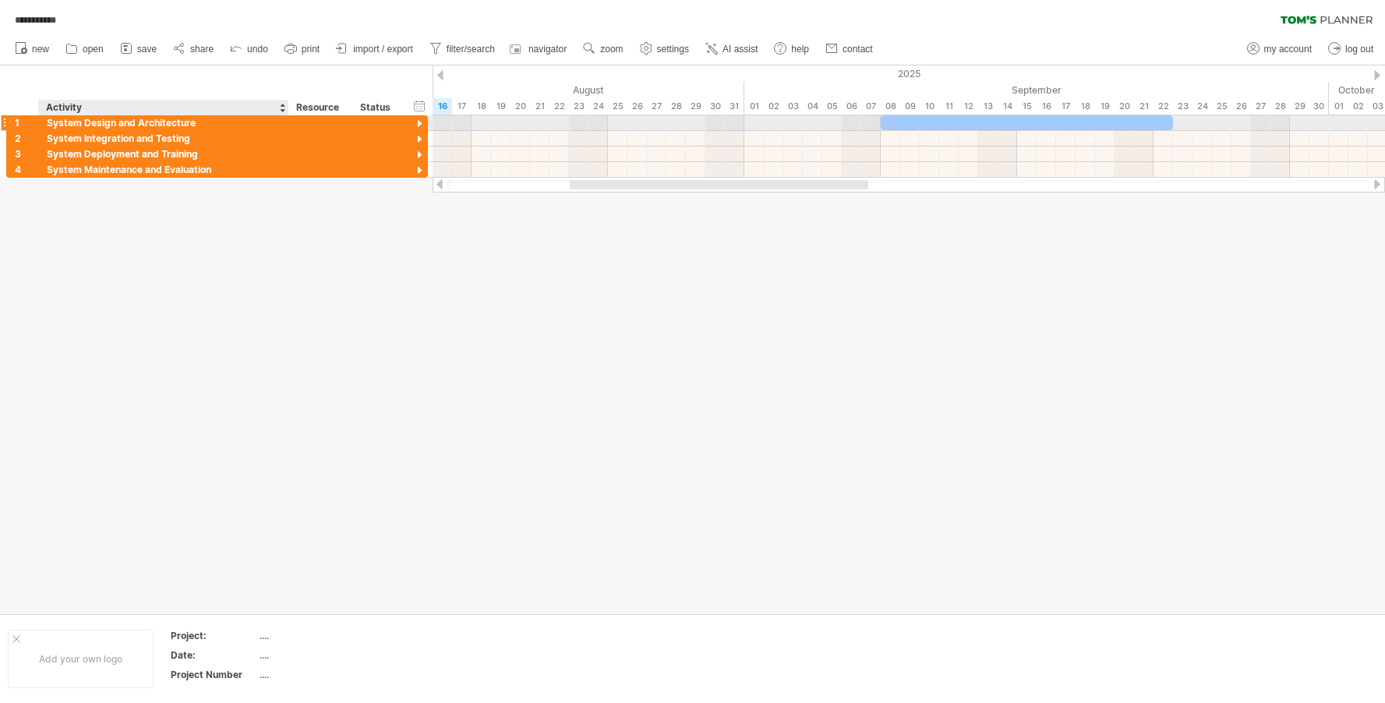
click at [222, 115] on div "System Design and Architecture" at bounding box center [164, 122] width 234 height 15
click at [418, 123] on div at bounding box center [419, 124] width 15 height 15
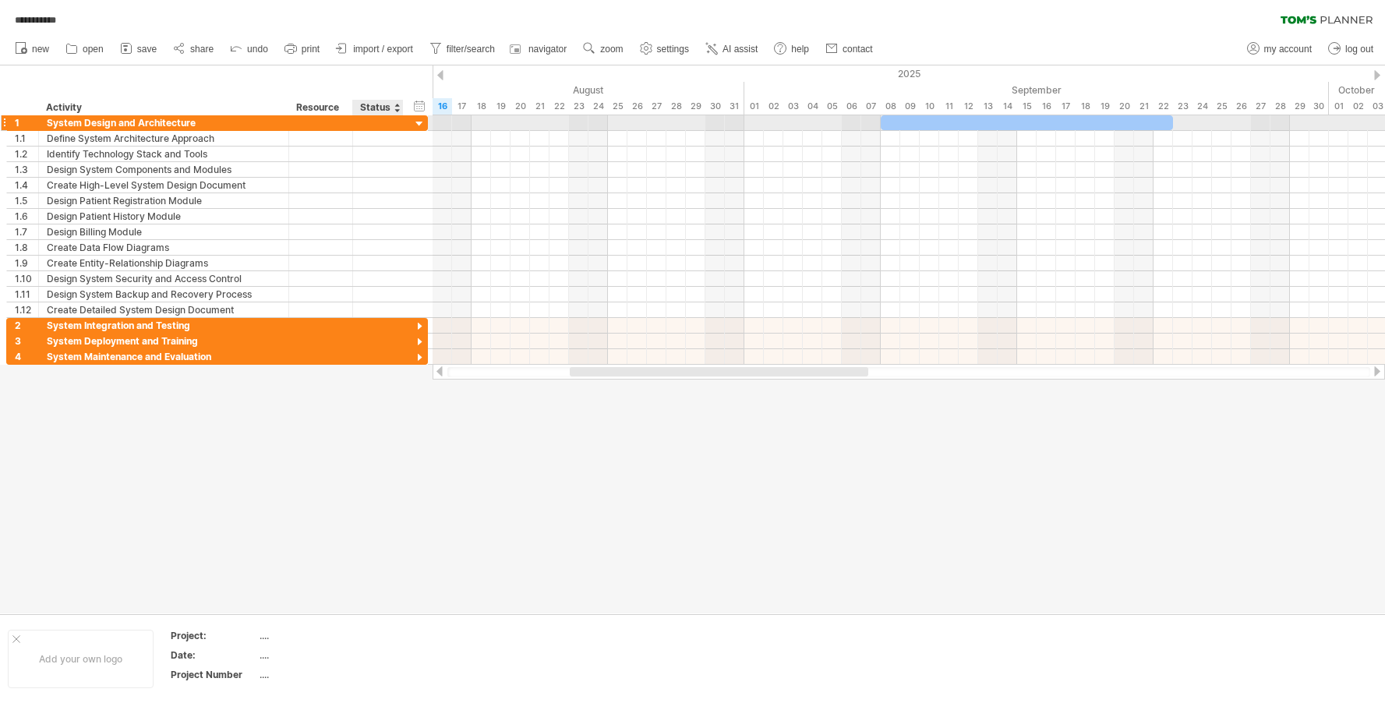
click at [418, 123] on div at bounding box center [419, 124] width 15 height 15
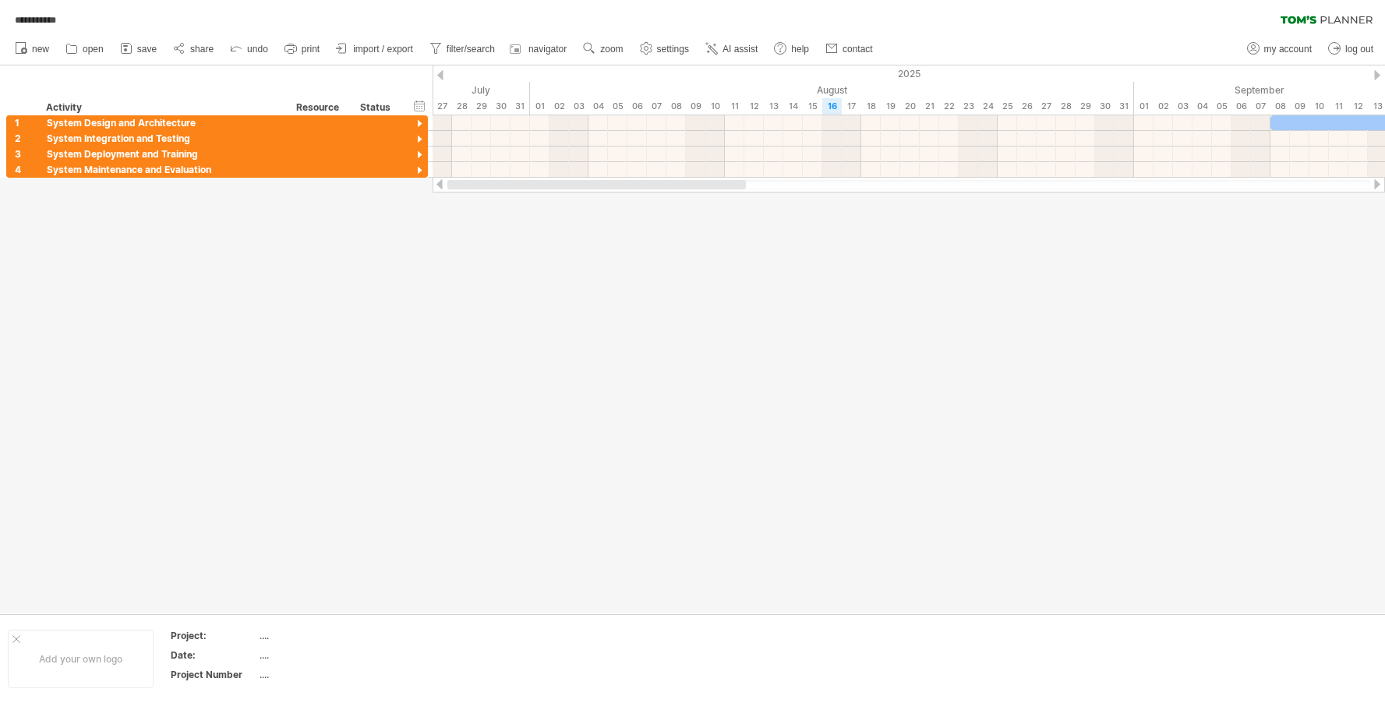
drag, startPoint x: 727, startPoint y: 186, endPoint x: 538, endPoint y: 191, distance: 189.5
click at [538, 191] on div at bounding box center [909, 185] width 953 height 16
drag, startPoint x: 607, startPoint y: 188, endPoint x: 479, endPoint y: 189, distance: 127.1
click at [479, 189] on div at bounding box center [909, 185] width 923 height 10
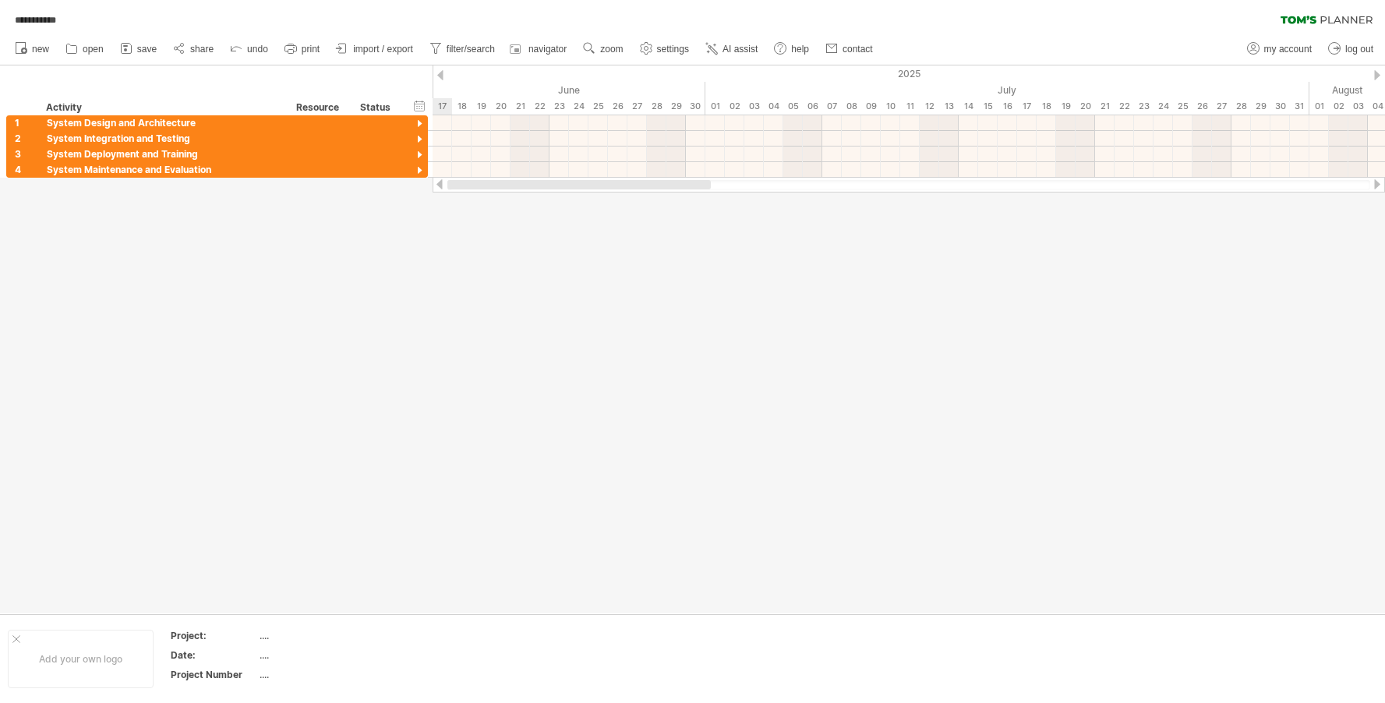
drag, startPoint x: 664, startPoint y: 186, endPoint x: 528, endPoint y: 197, distance: 136.9
click at [528, 197] on div "**********" at bounding box center [692, 351] width 1385 height 703
drag, startPoint x: 617, startPoint y: 182, endPoint x: 465, endPoint y: 189, distance: 152.9
click at [465, 189] on div at bounding box center [566, 184] width 236 height 9
drag, startPoint x: 607, startPoint y: 188, endPoint x: 491, endPoint y: 189, distance: 116.2
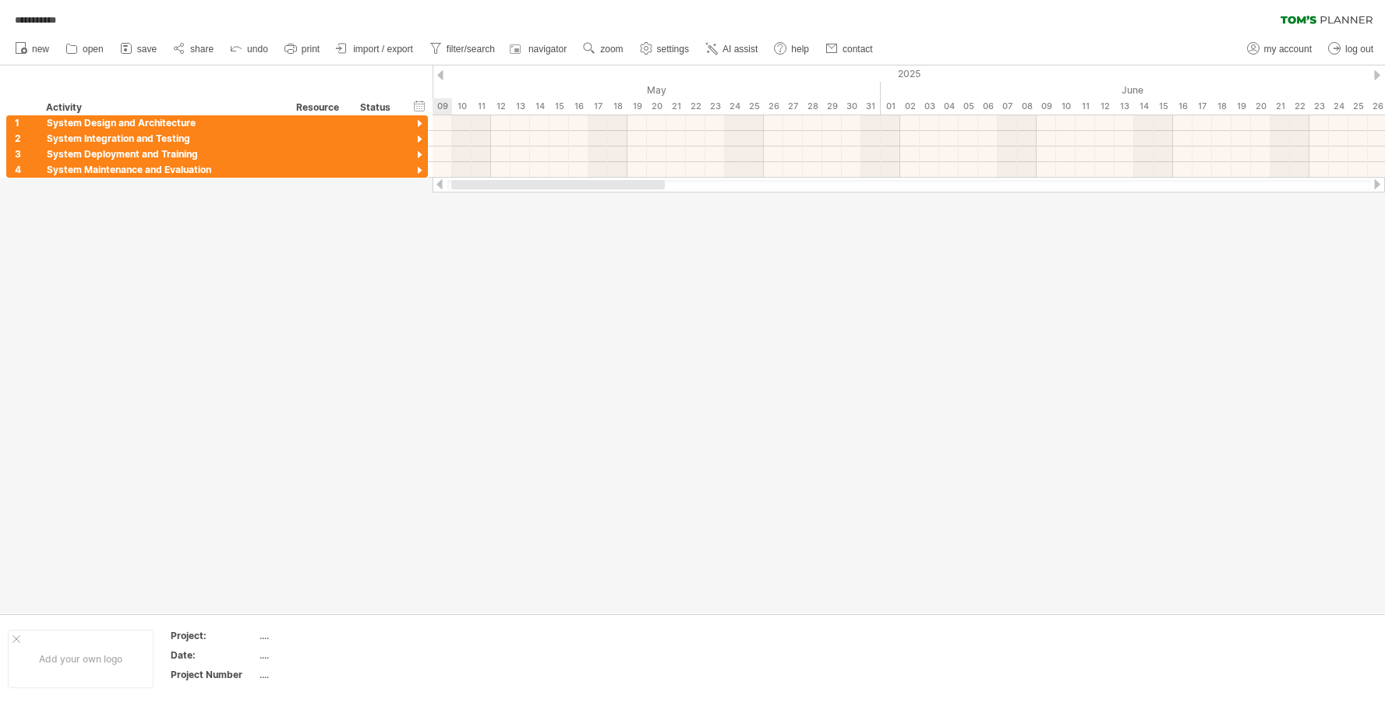
click at [491, 189] on div at bounding box center [909, 185] width 923 height 10
click at [439, 80] on div "2025" at bounding box center [1144, 73] width 4230 height 16
click at [444, 75] on div "2025" at bounding box center [1144, 73] width 4230 height 16
click at [443, 74] on div at bounding box center [440, 75] width 6 height 10
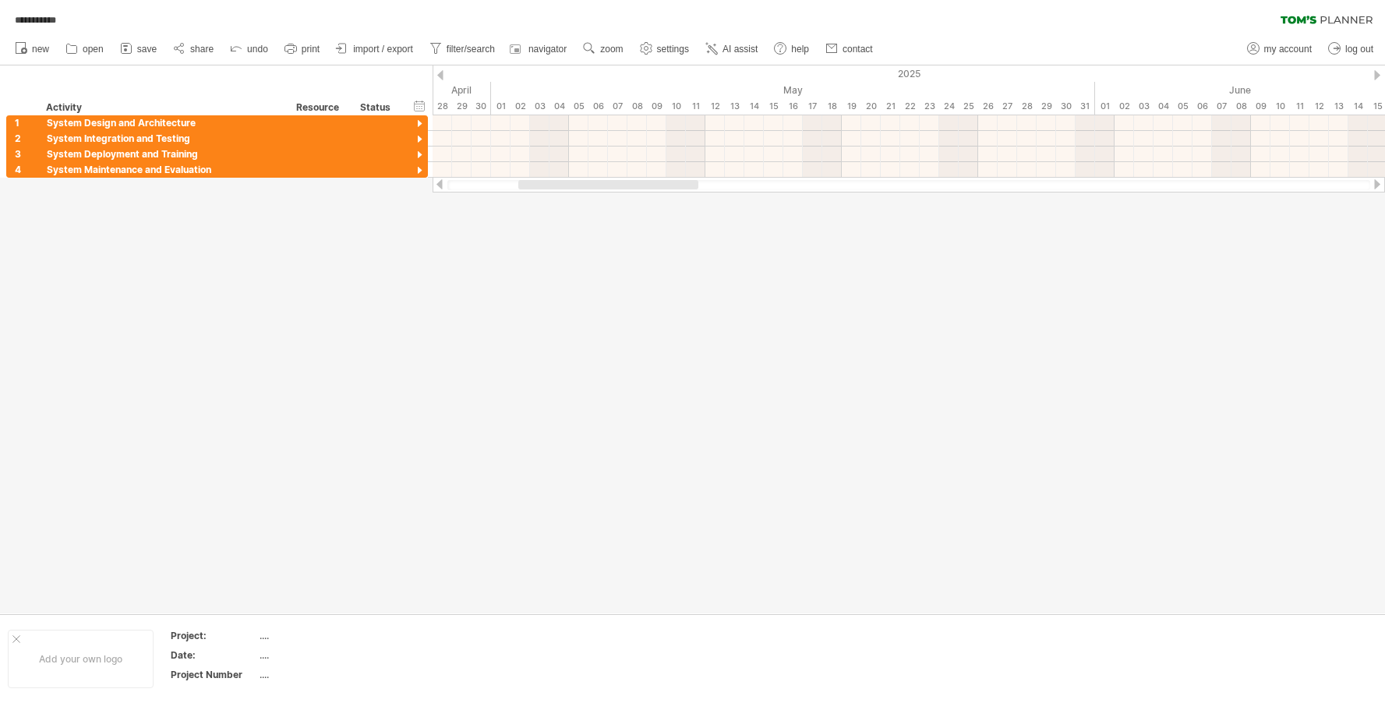
click at [443, 74] on div at bounding box center [440, 75] width 6 height 10
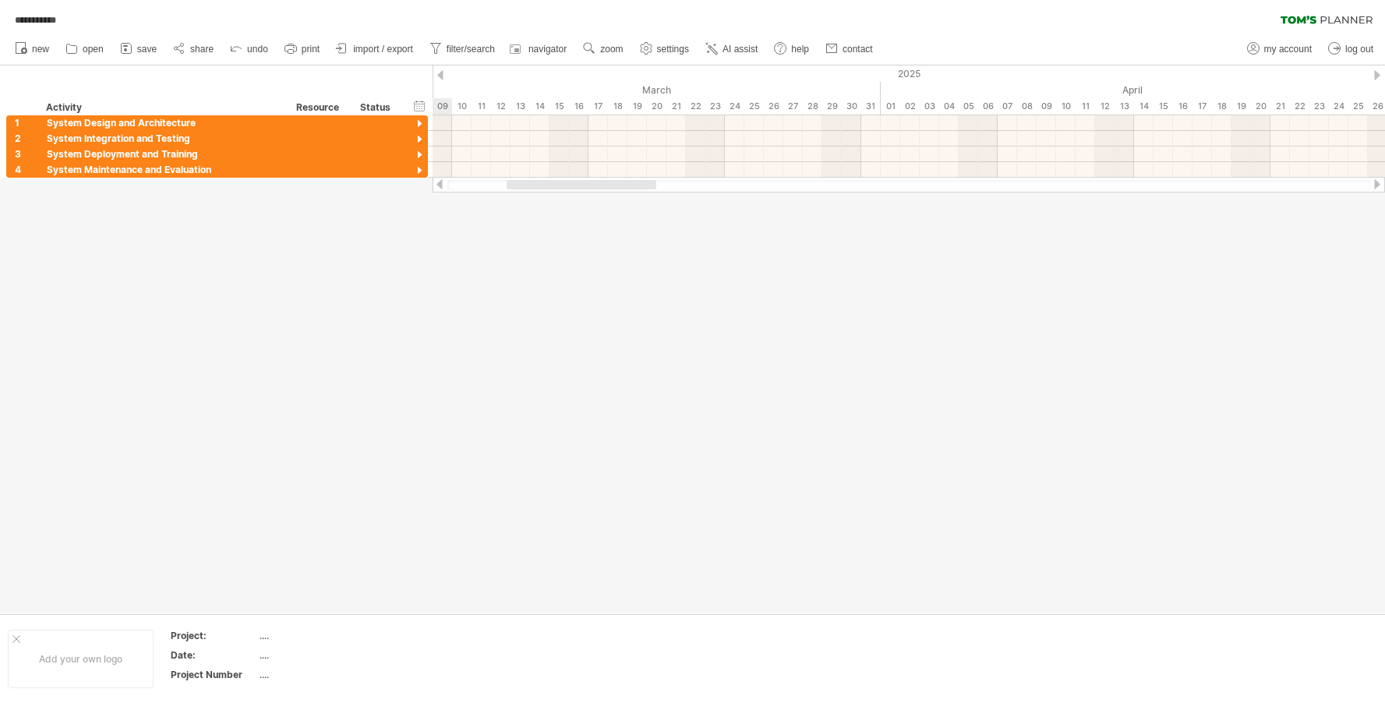
click at [443, 74] on div at bounding box center [440, 75] width 6 height 10
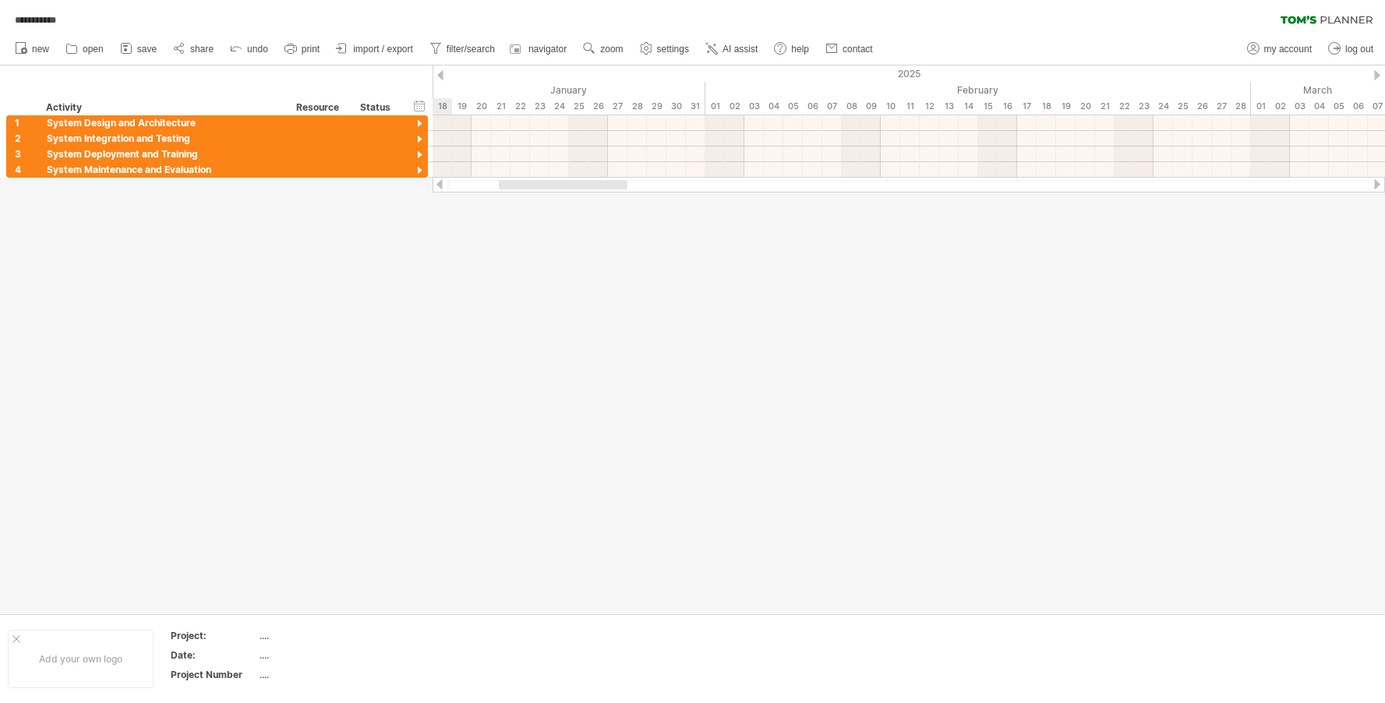
click at [443, 74] on div at bounding box center [440, 75] width 6 height 10
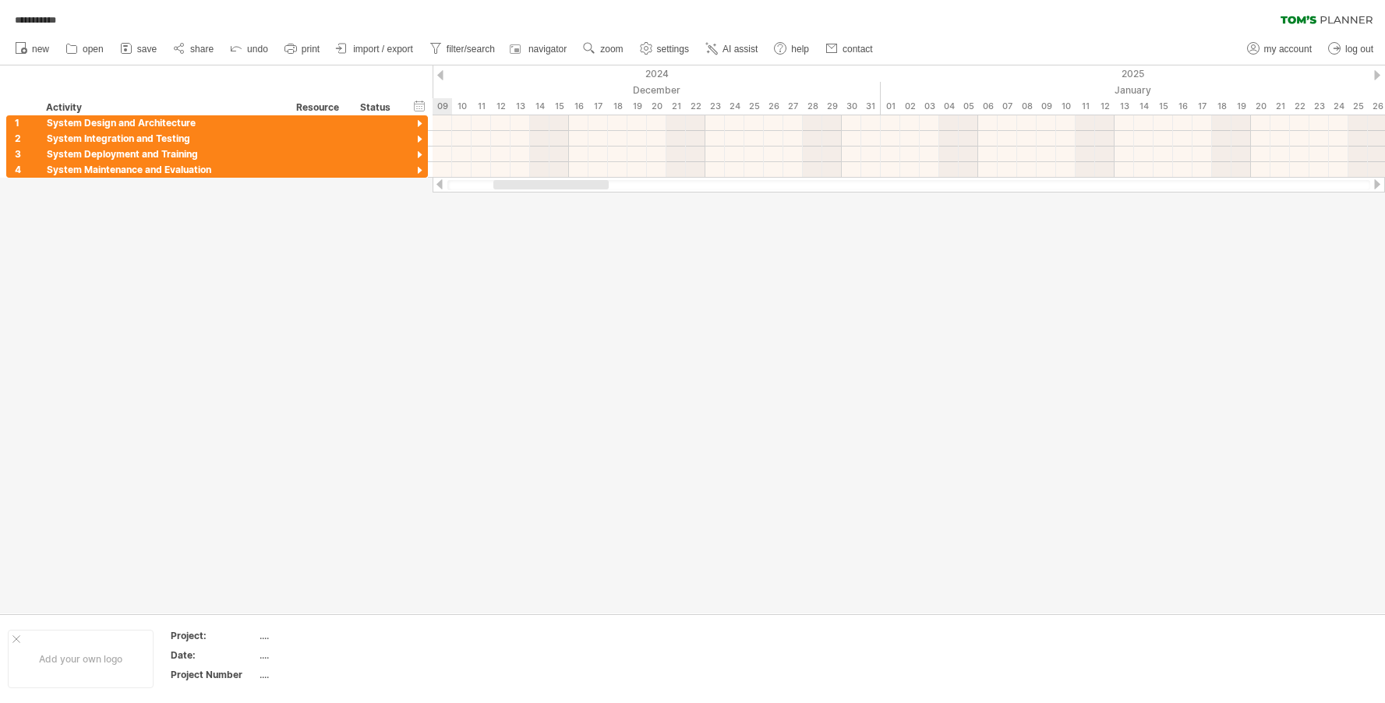
click at [443, 74] on div at bounding box center [440, 75] width 6 height 10
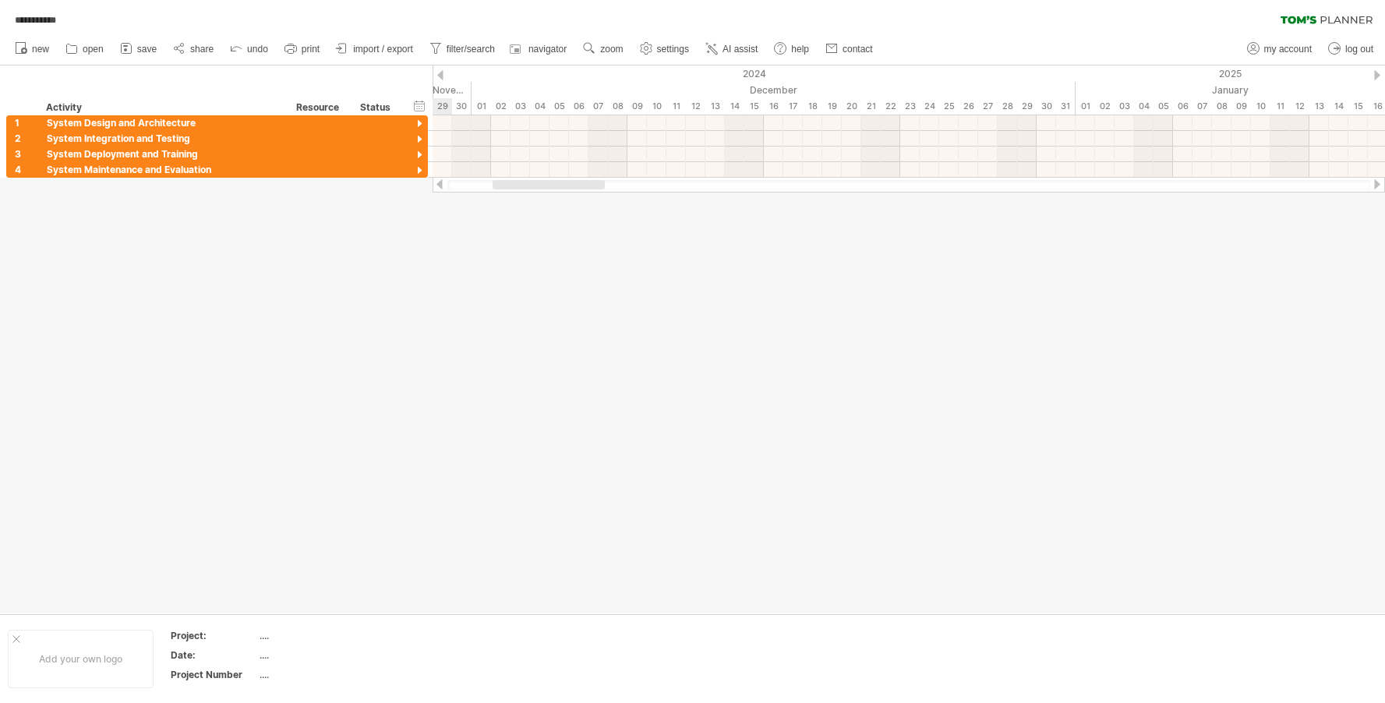
click at [443, 74] on div at bounding box center [440, 75] width 6 height 10
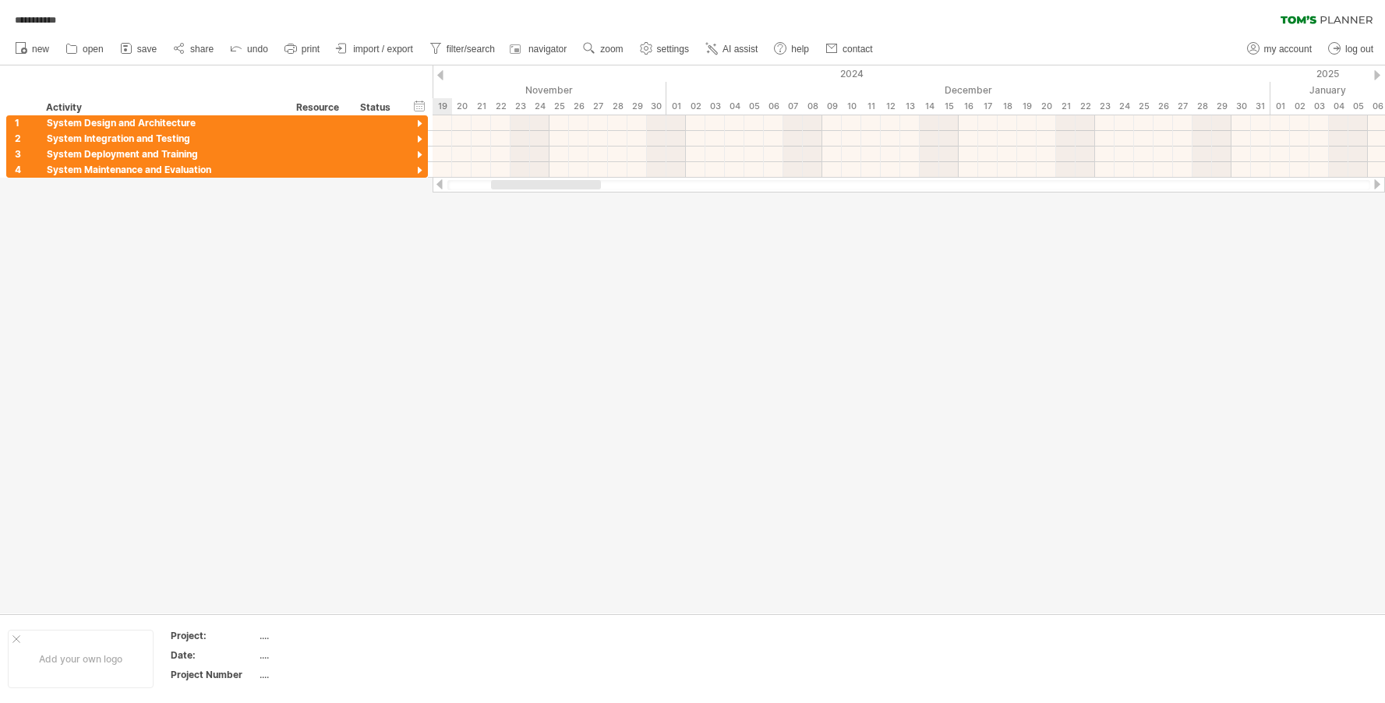
click at [443, 74] on div at bounding box center [440, 75] width 6 height 10
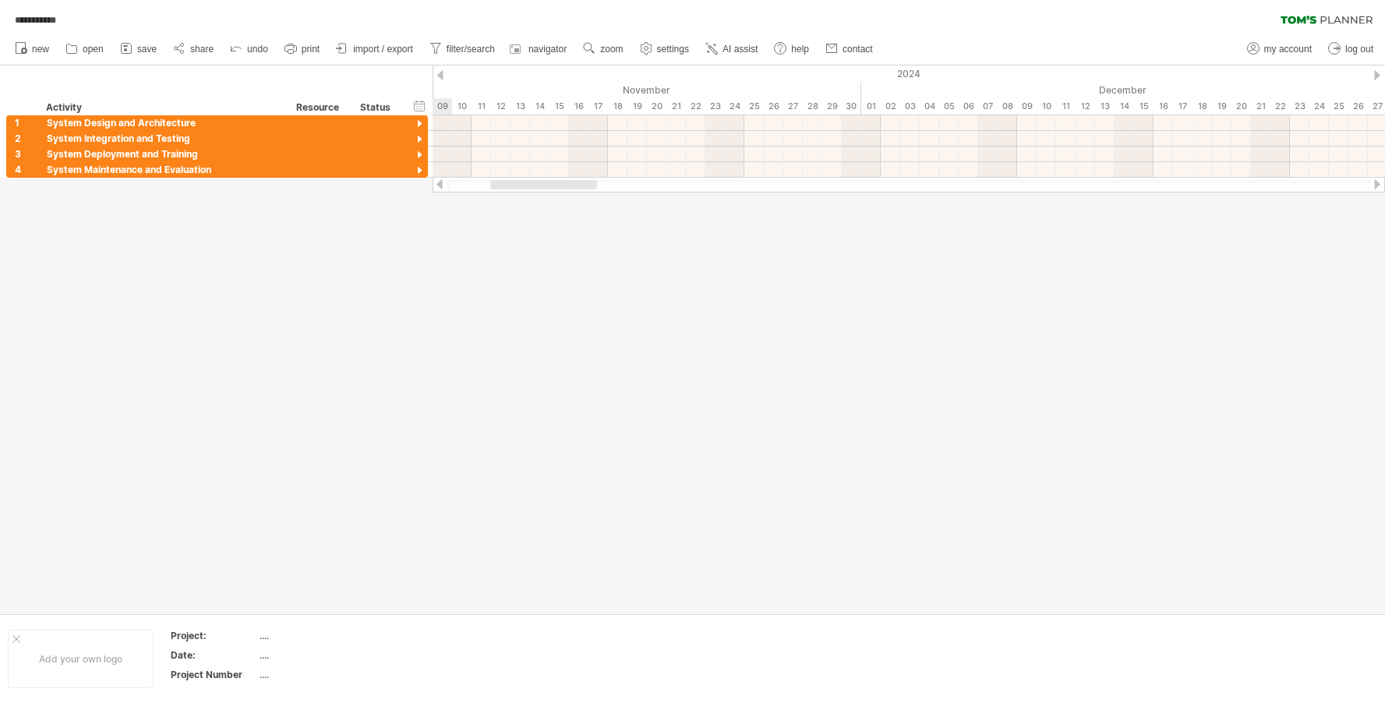
click at [443, 74] on div at bounding box center [440, 75] width 6 height 10
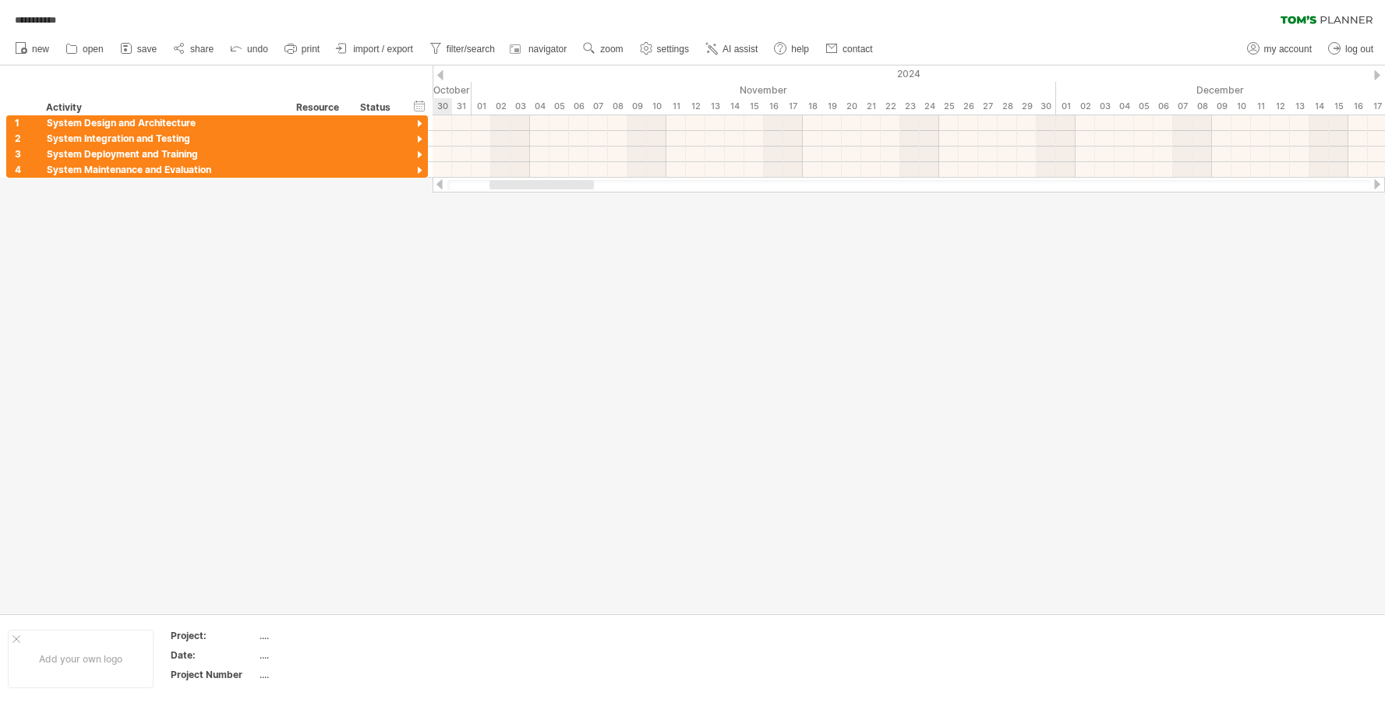
click at [443, 74] on div at bounding box center [440, 75] width 6 height 10
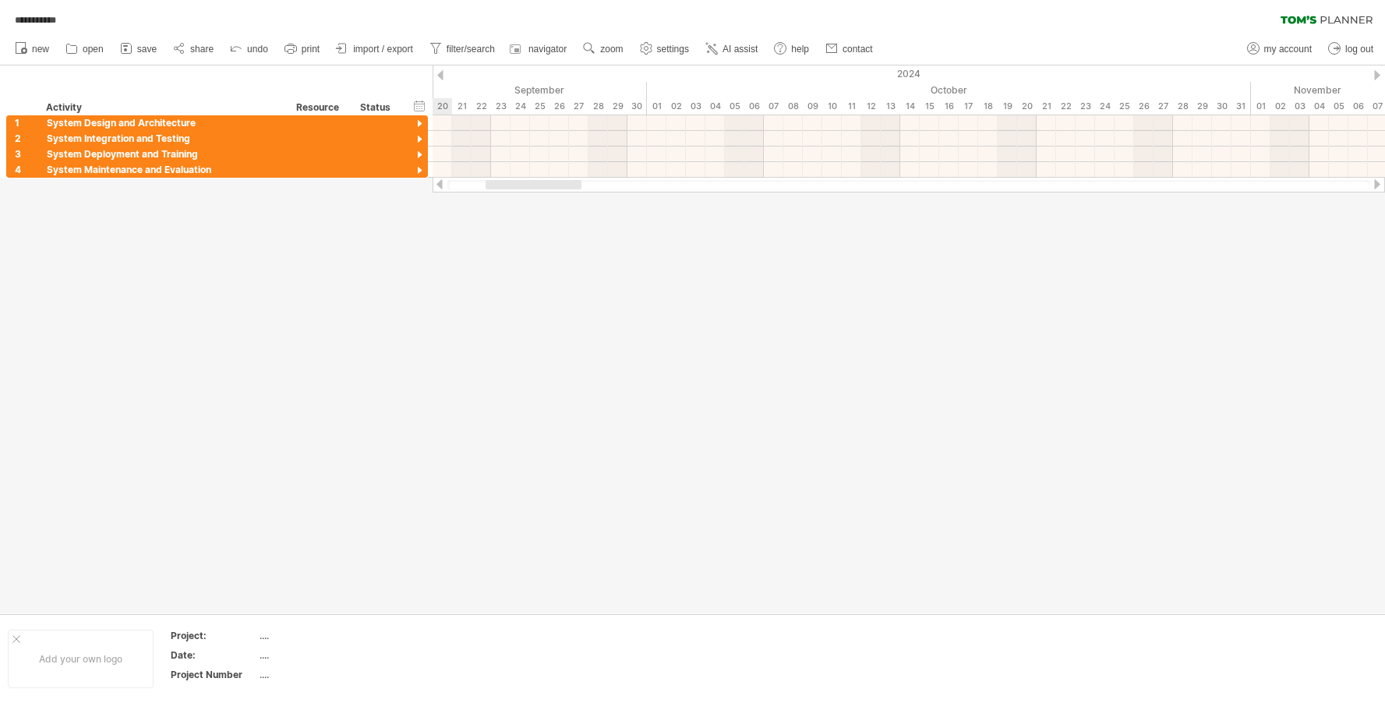
click at [443, 74] on div at bounding box center [440, 75] width 6 height 10
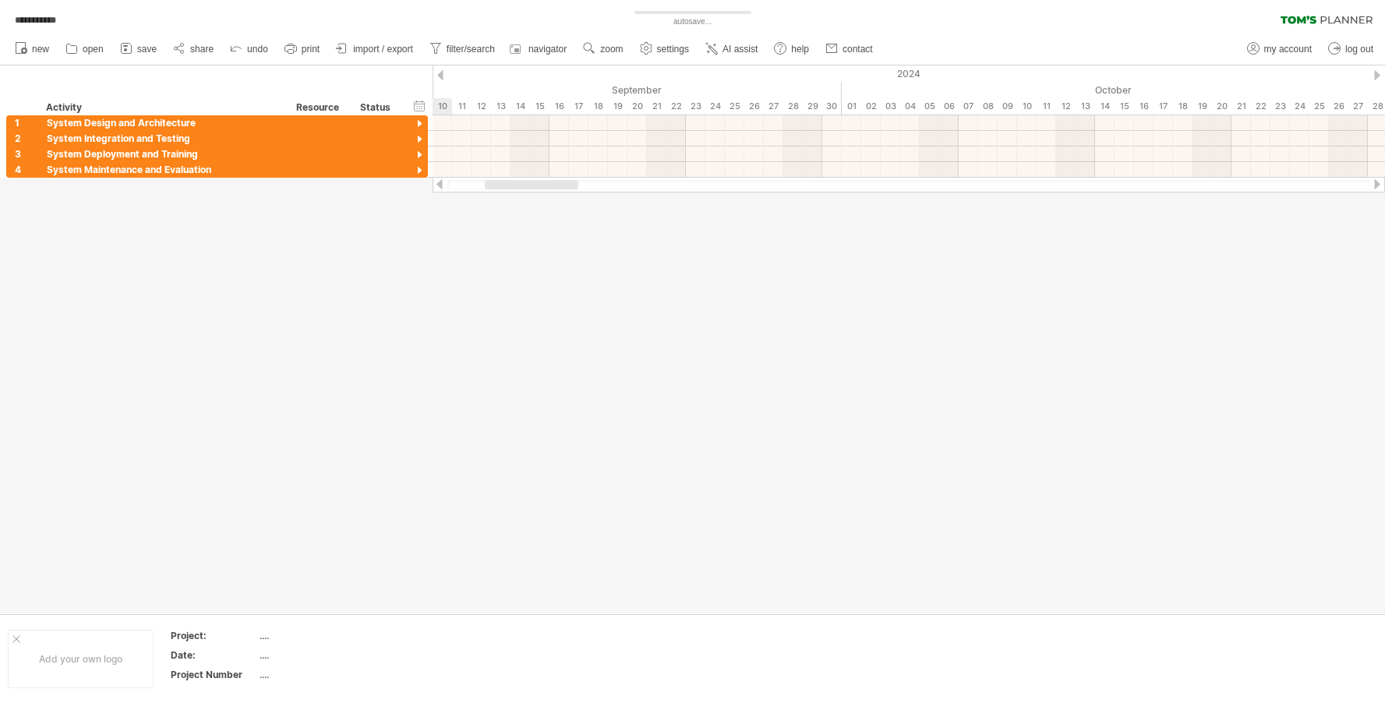
click at [443, 74] on div at bounding box center [440, 75] width 6 height 10
click at [442, 76] on div at bounding box center [440, 75] width 6 height 10
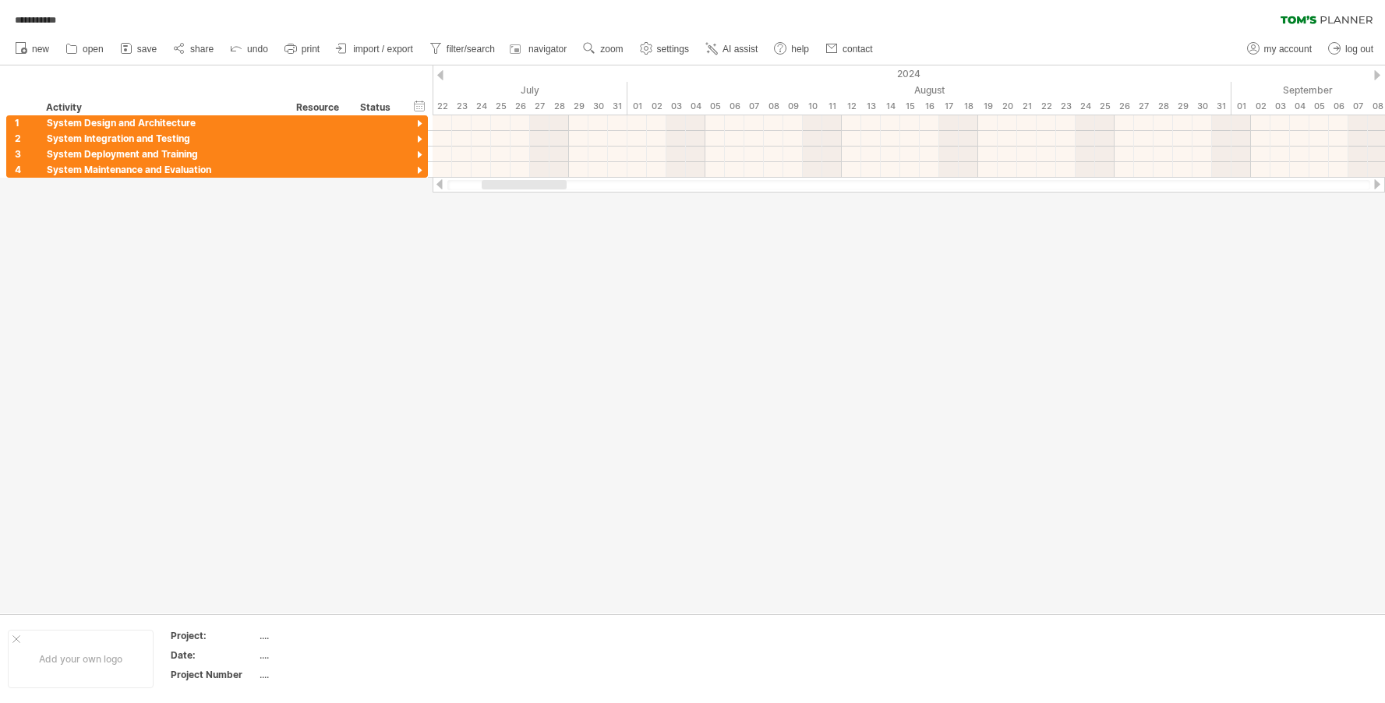
click at [442, 76] on div at bounding box center [440, 75] width 6 height 10
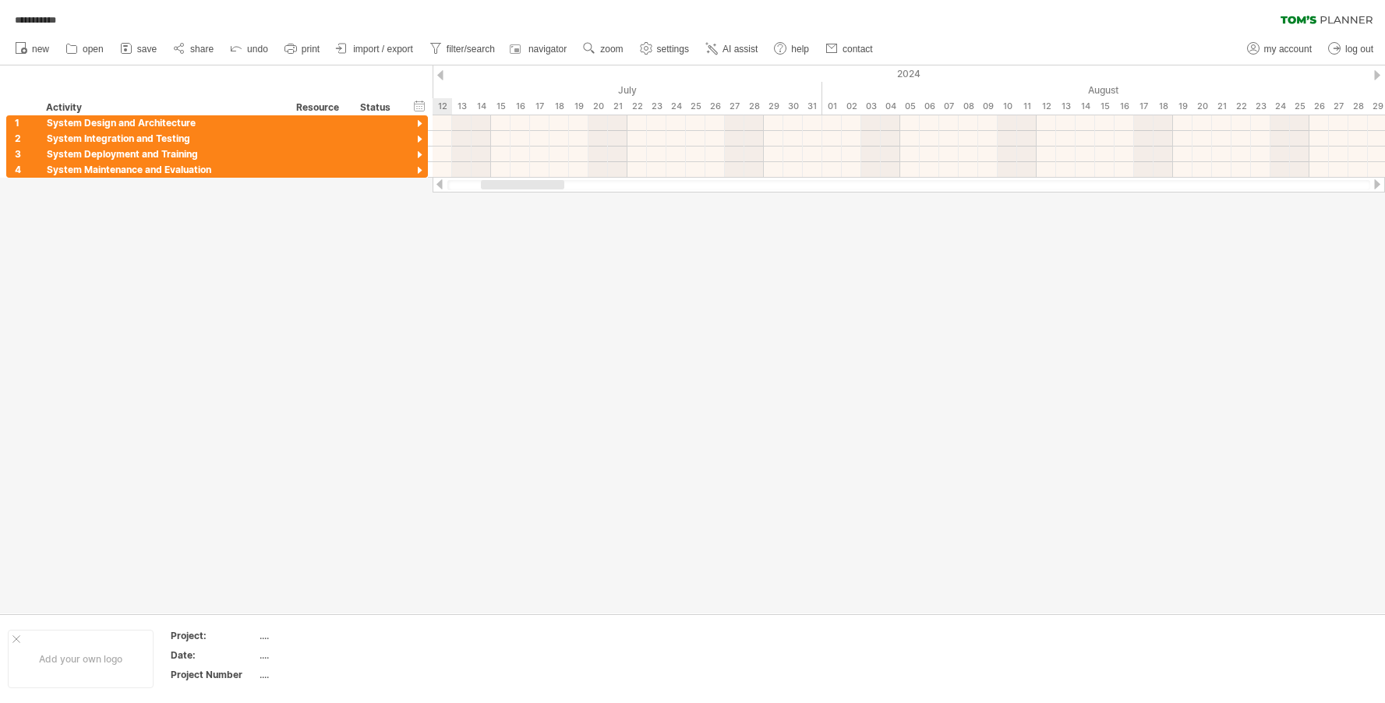
click at [442, 76] on div at bounding box center [440, 75] width 6 height 10
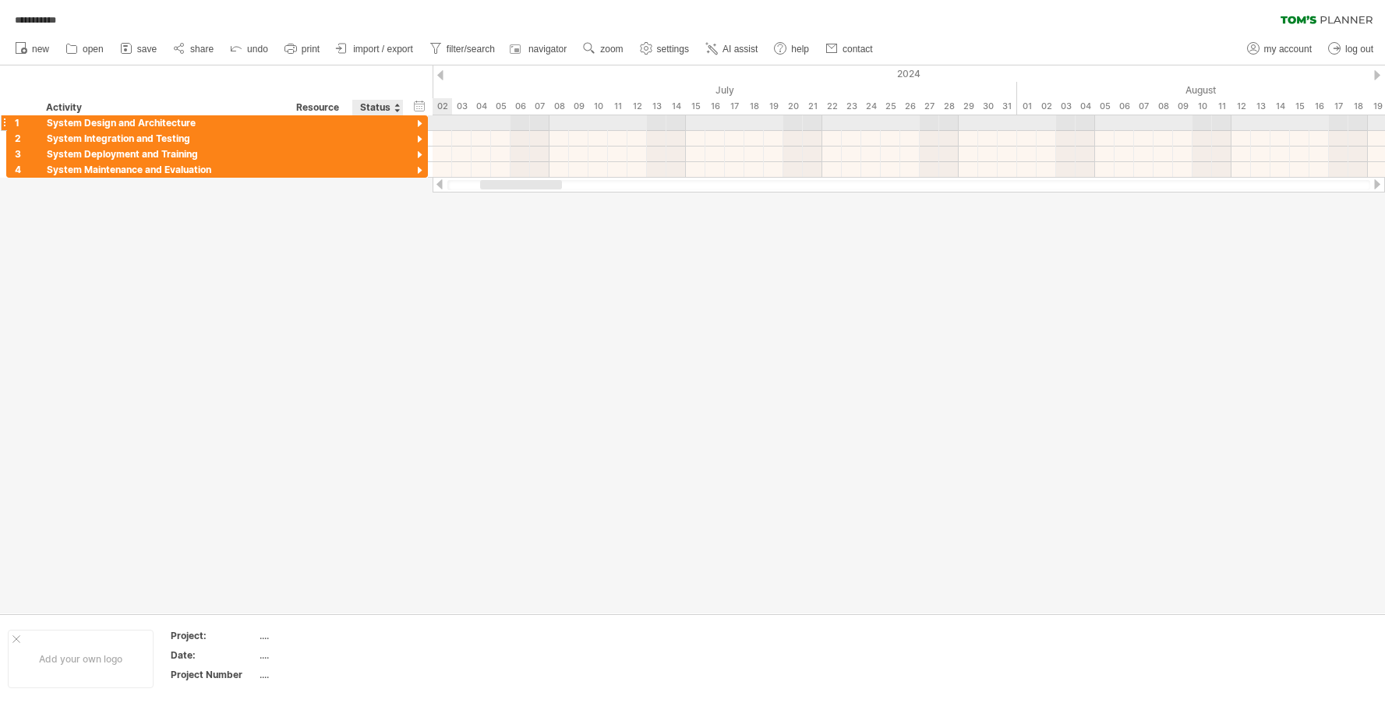
click at [413, 126] on div at bounding box center [419, 124] width 15 height 15
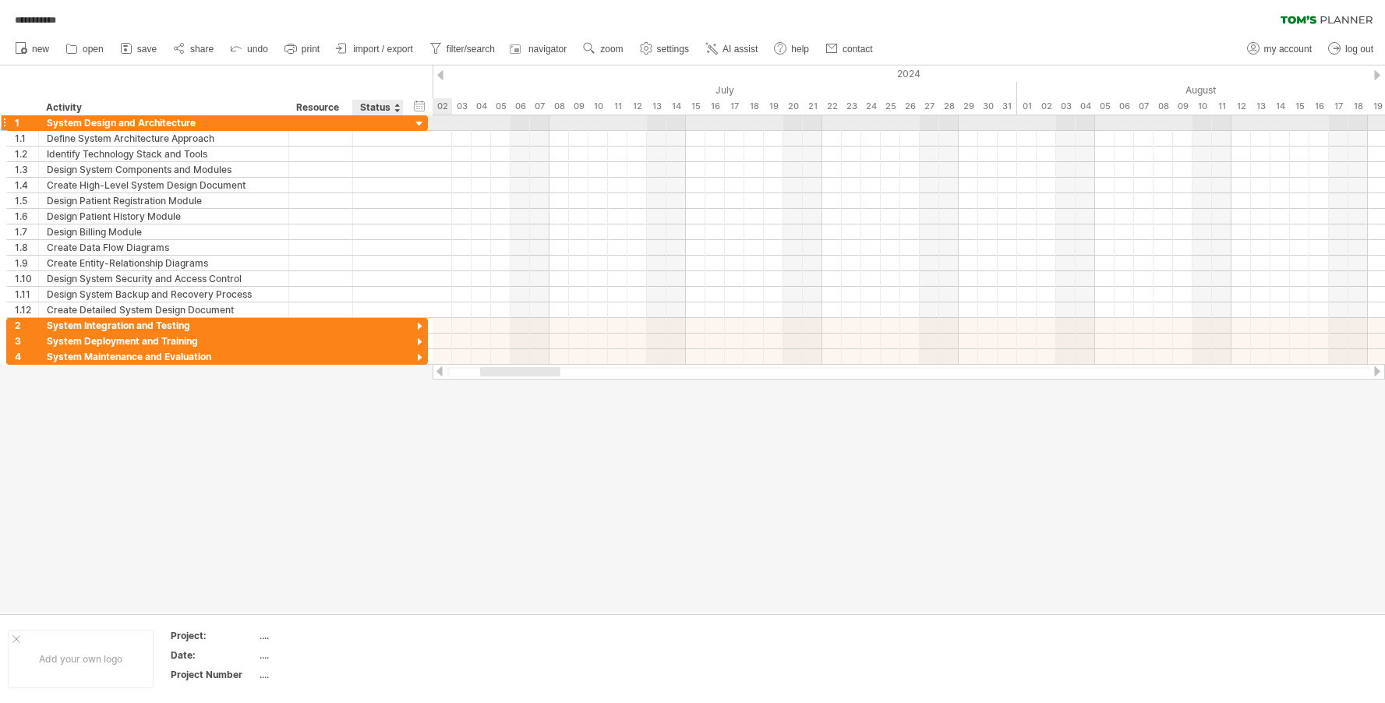
click at [415, 123] on div at bounding box center [419, 124] width 15 height 15
